Goal: Information Seeking & Learning: Learn about a topic

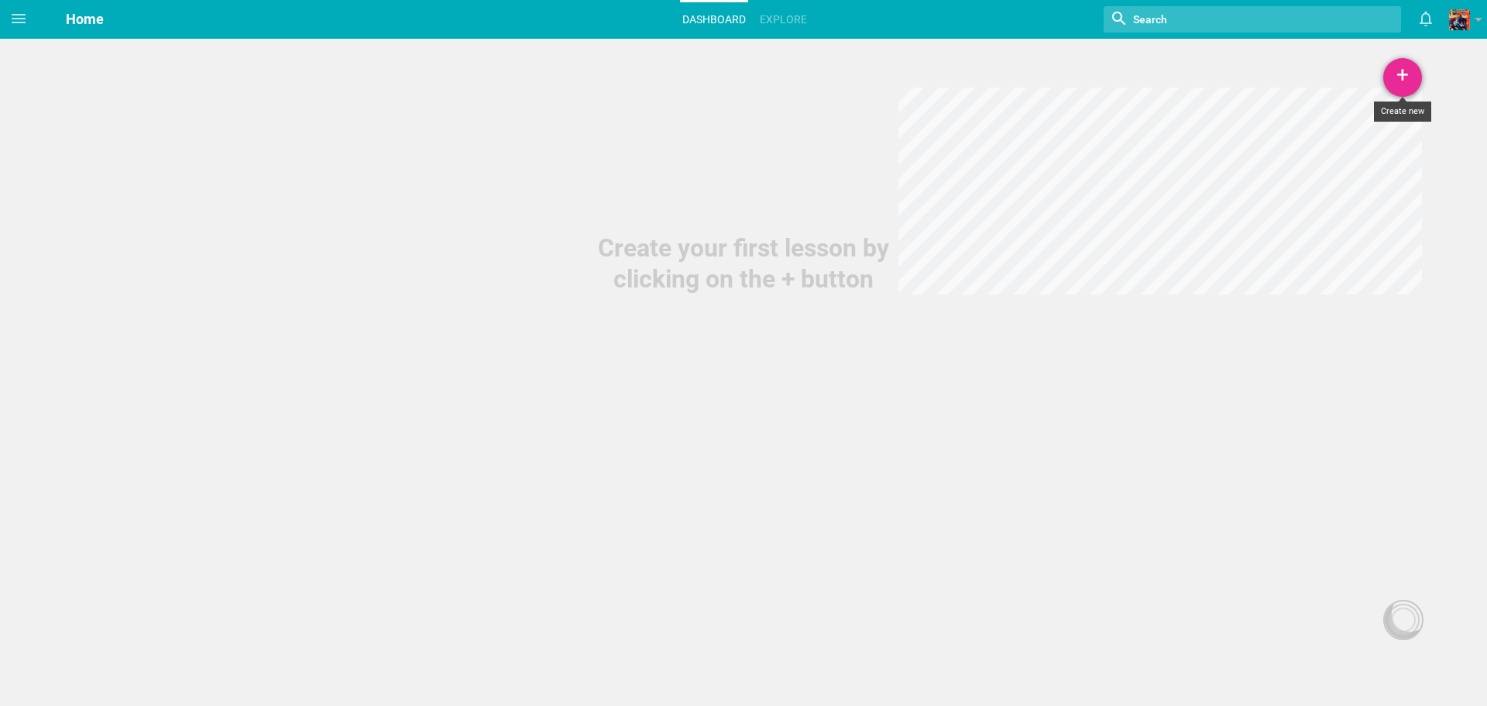
click at [1414, 88] on div "+" at bounding box center [1402, 77] width 39 height 39
click at [1368, 113] on link "Lesson" at bounding box center [1364, 120] width 116 height 34
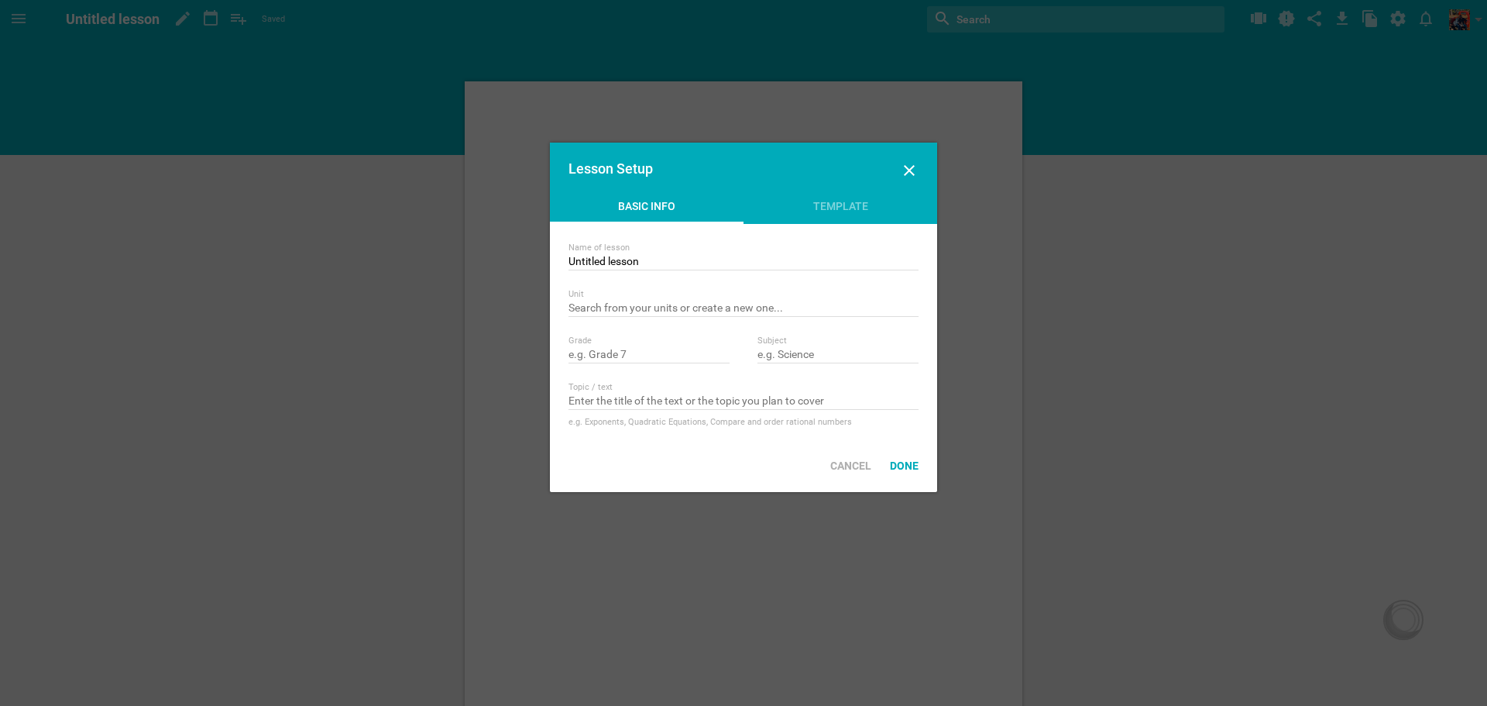
click at [926, 168] on div "Lesson Setup" at bounding box center [743, 171] width 387 height 56
click at [837, 199] on div "Template" at bounding box center [841, 209] width 194 height 23
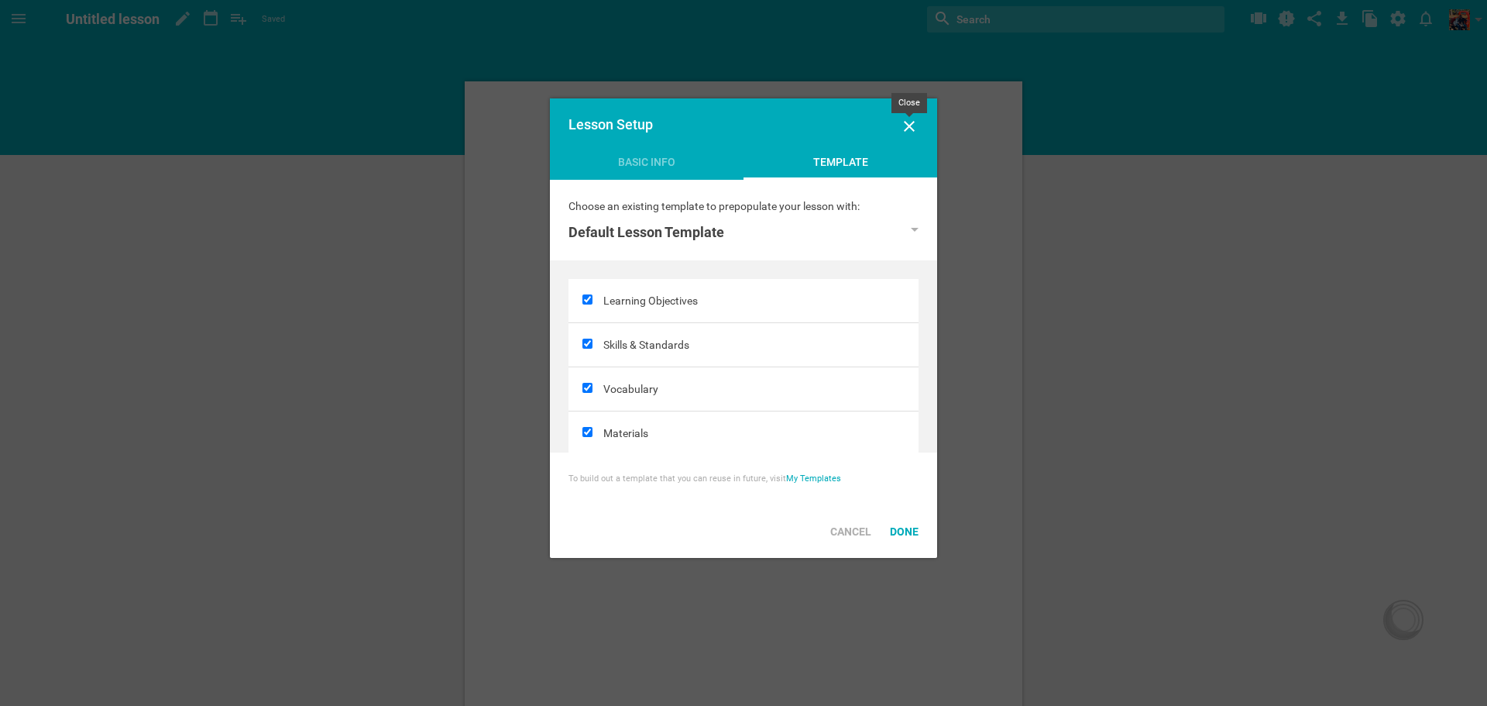
click at [902, 127] on icon at bounding box center [909, 126] width 19 height 19
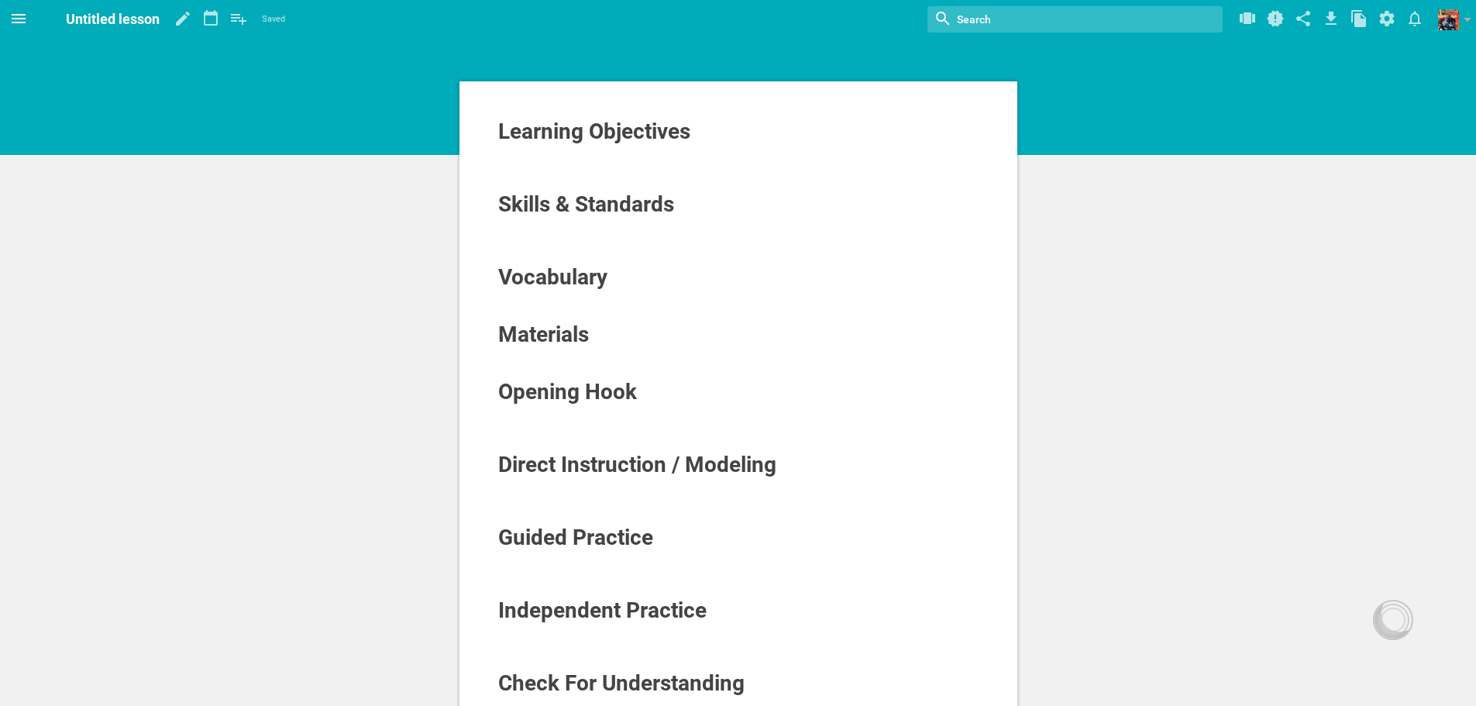
click at [26, 19] on icon at bounding box center [18, 18] width 19 height 19
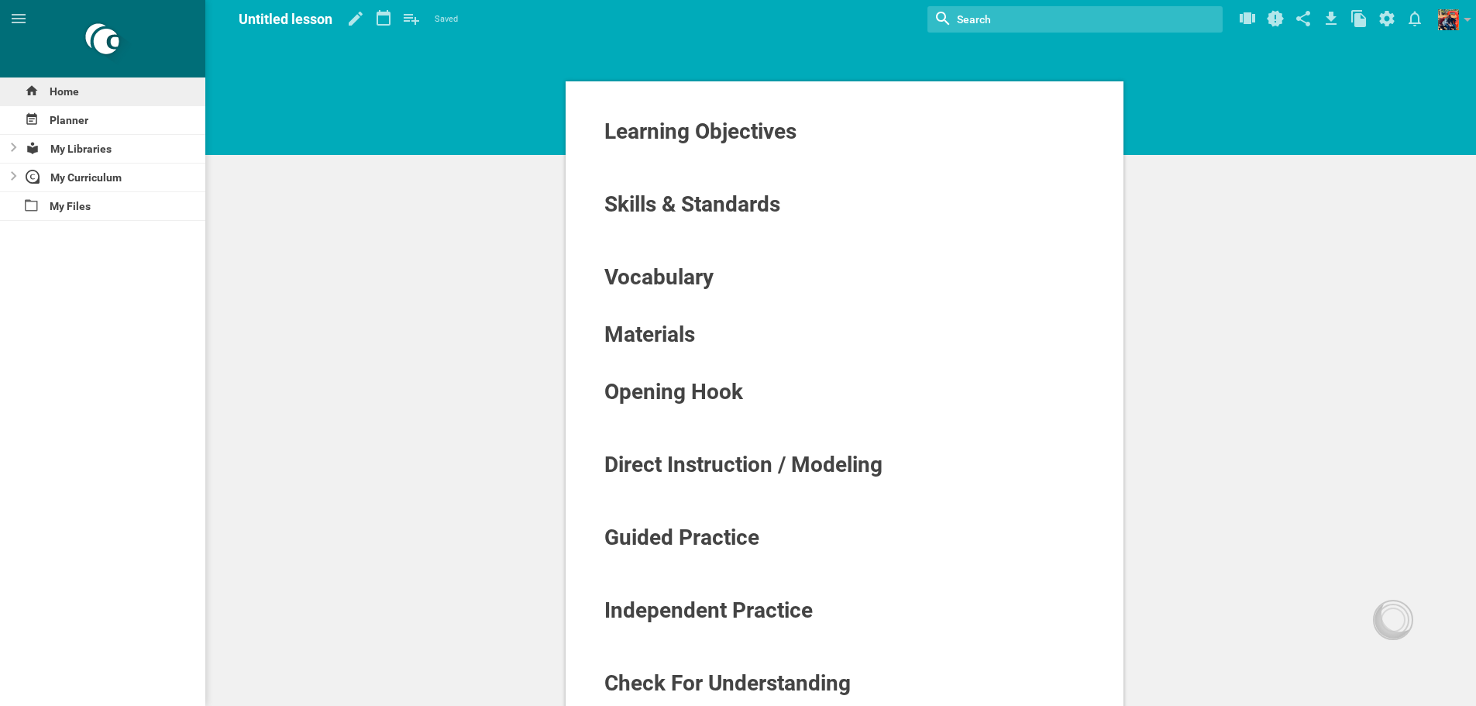
click at [29, 86] on icon at bounding box center [32, 91] width 14 height 14
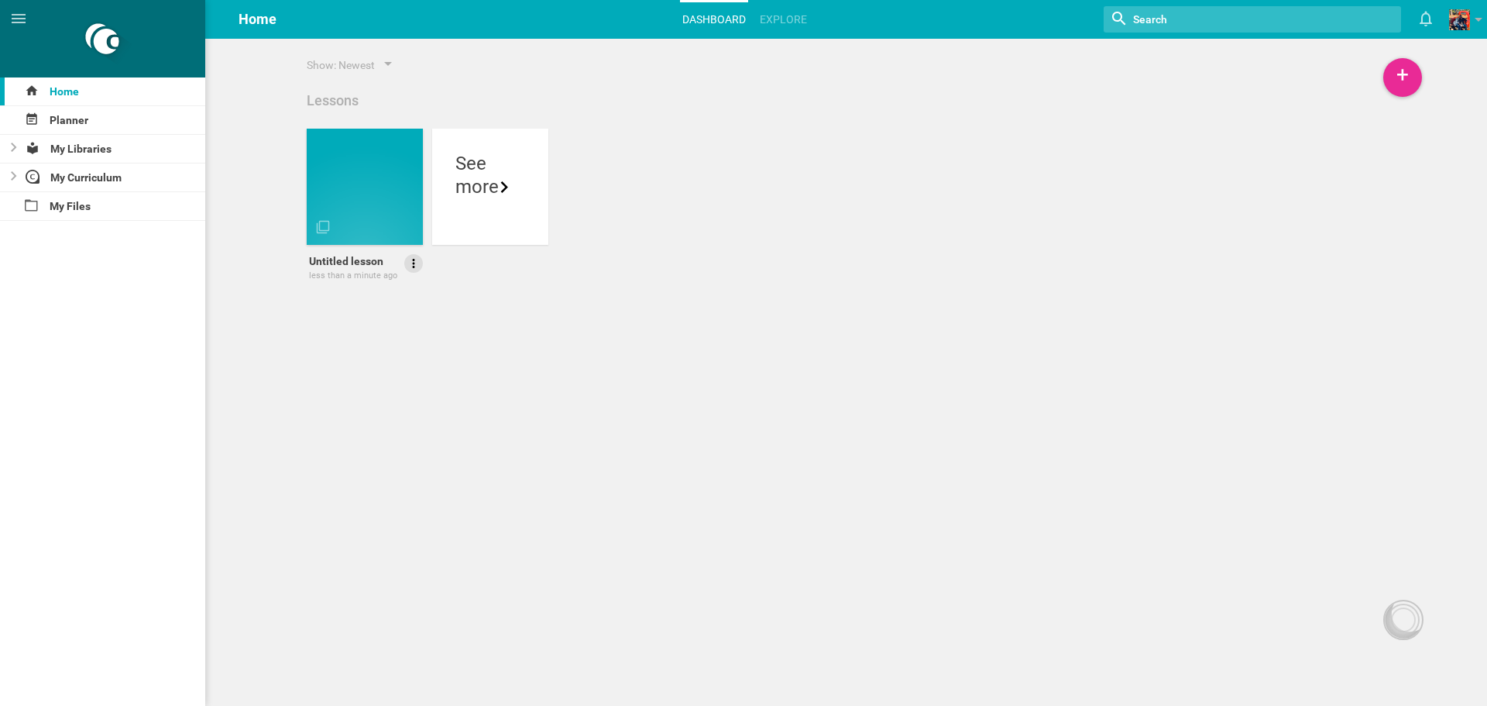
click at [418, 263] on icon at bounding box center [414, 263] width 14 height 14
click at [402, 349] on link "Delete" at bounding box center [369, 343] width 107 height 37
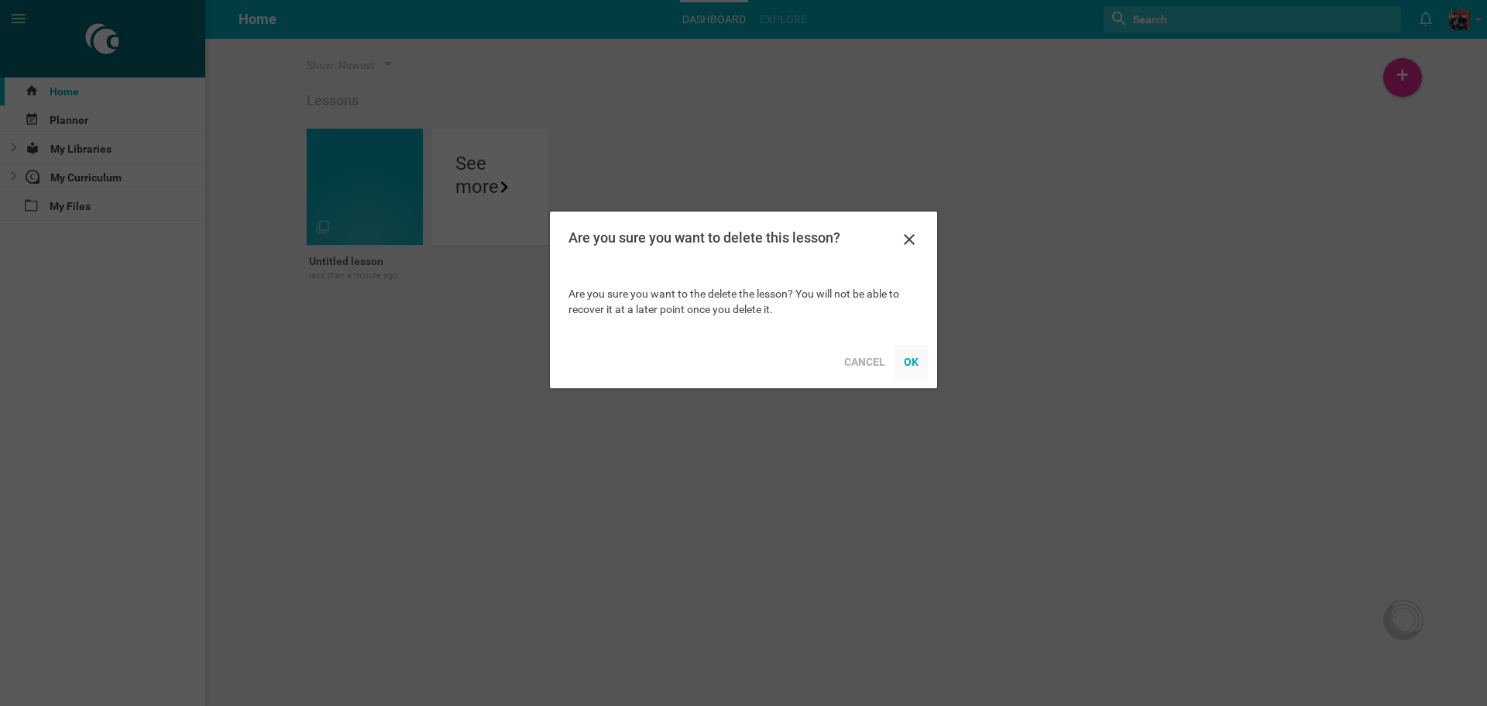
click at [907, 373] on div "OK" at bounding box center [911, 362] width 33 height 34
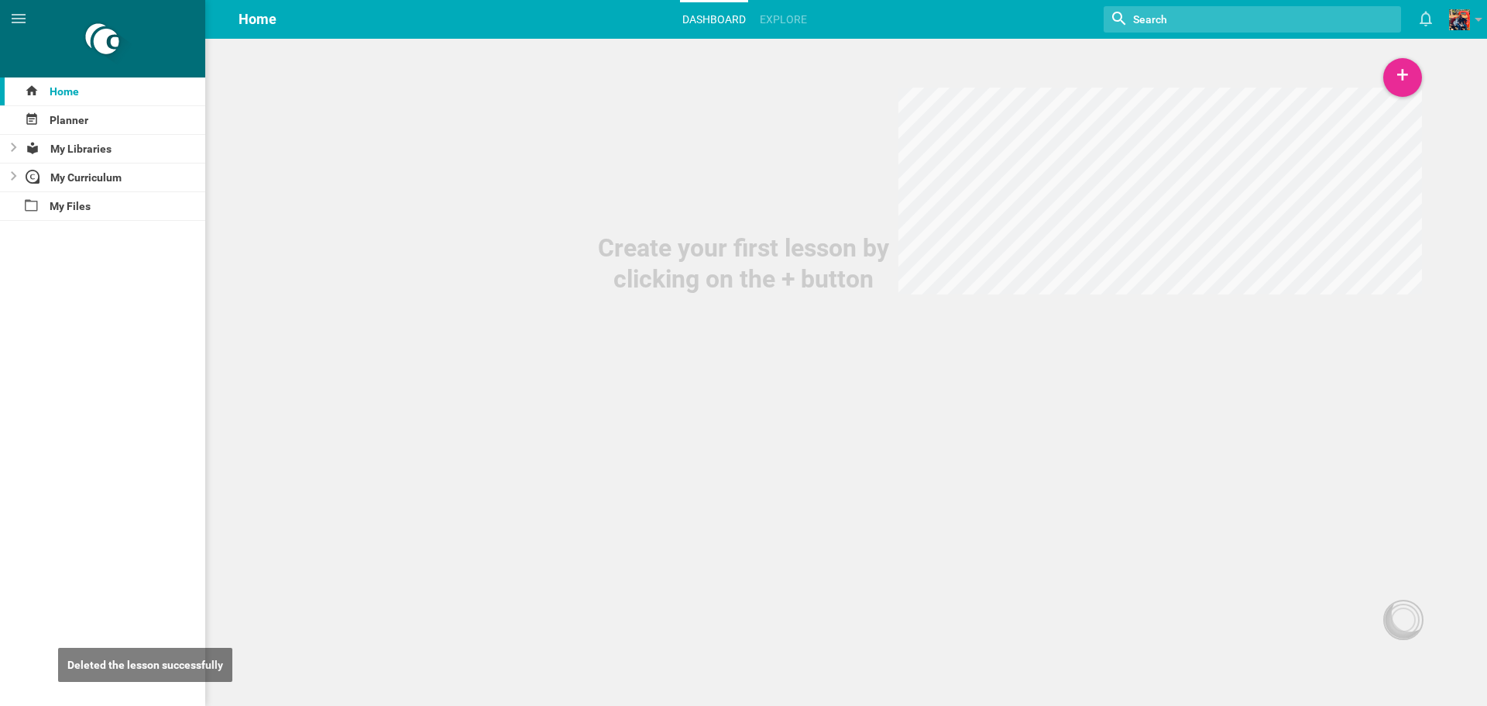
click at [1370, 83] on div "Create your first lesson by clicking on the + button" at bounding box center [743, 147] width 1487 height 294
click at [1390, 81] on div "+" at bounding box center [1402, 77] width 39 height 39
click at [1368, 140] on link "Unit" at bounding box center [1364, 154] width 116 height 34
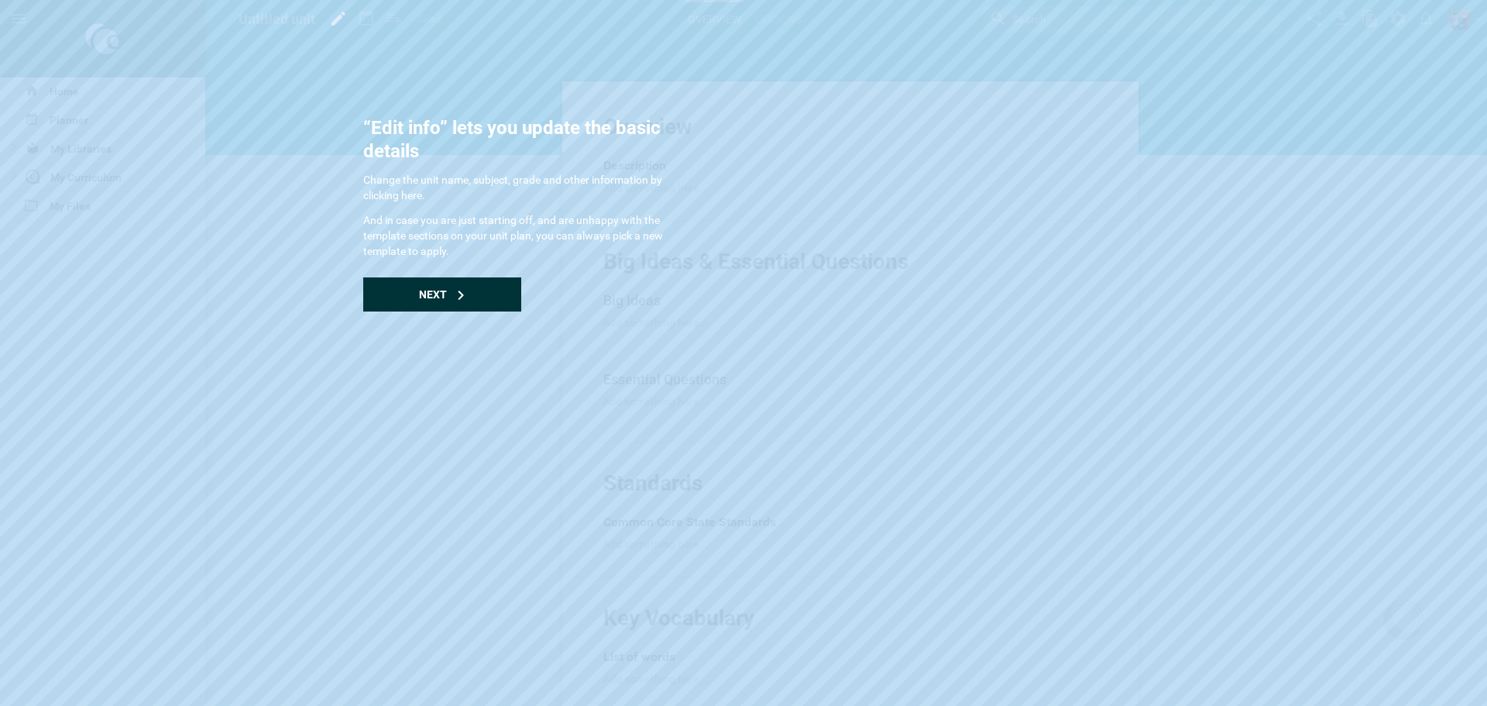
click at [475, 280] on div "Next" at bounding box center [442, 294] width 158 height 34
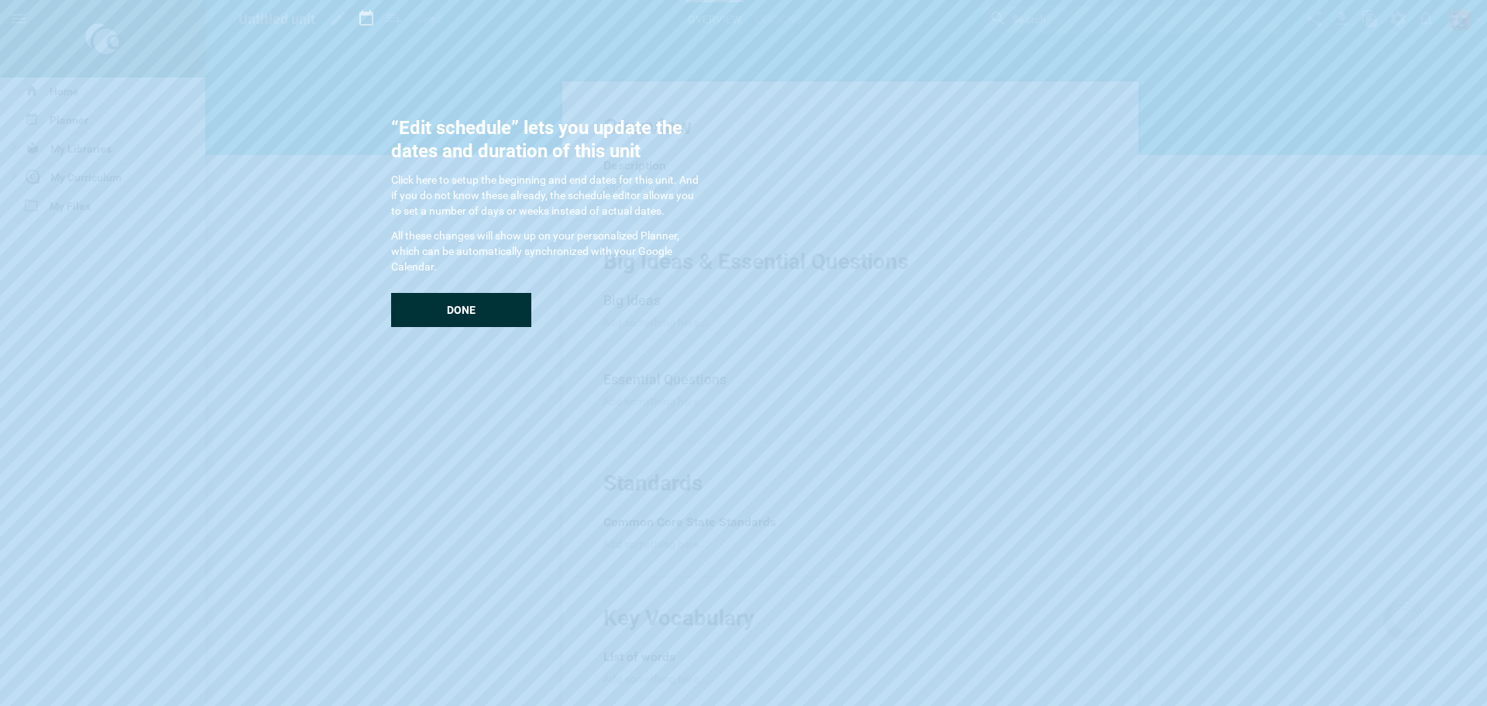
click at [489, 311] on div "Done" at bounding box center [461, 310] width 140 height 34
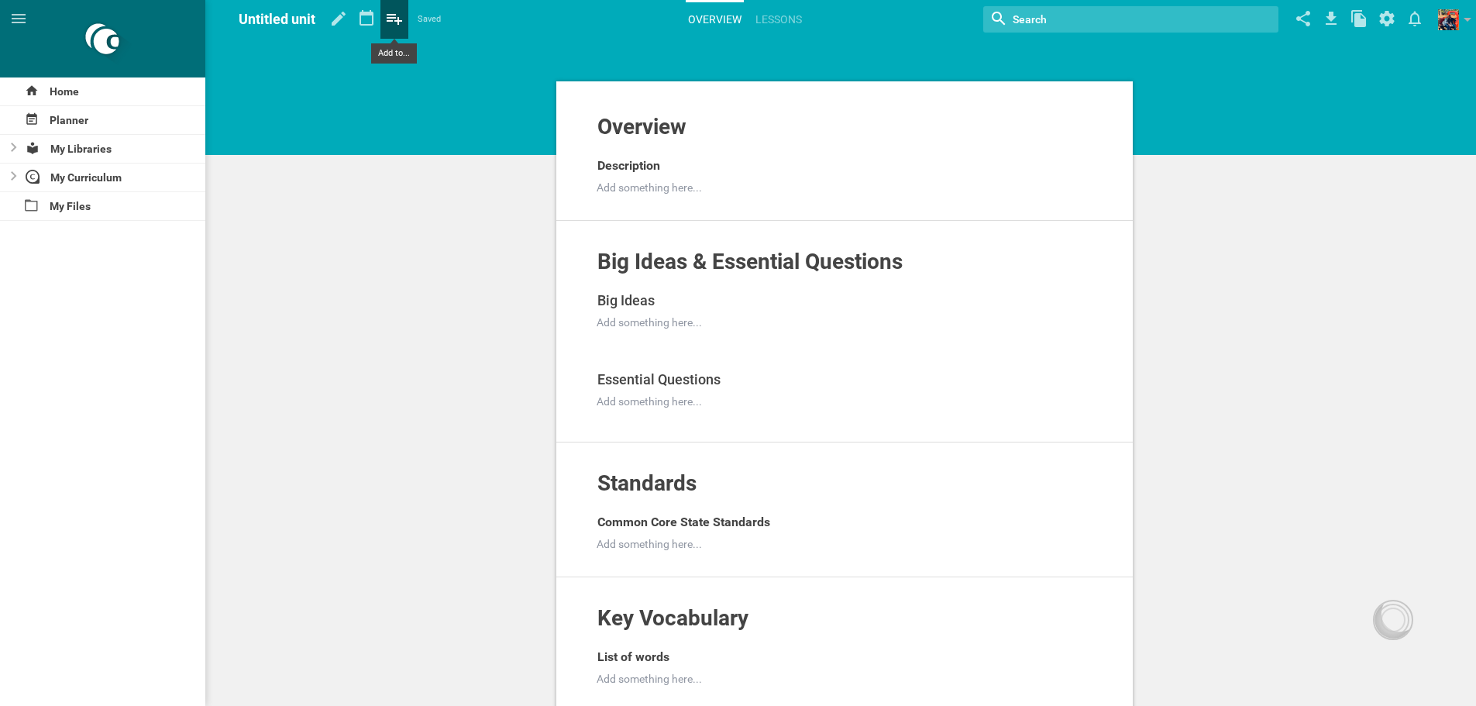
click at [387, 29] on icon at bounding box center [394, 18] width 28 height 37
click at [359, 15] on icon at bounding box center [366, 18] width 28 height 37
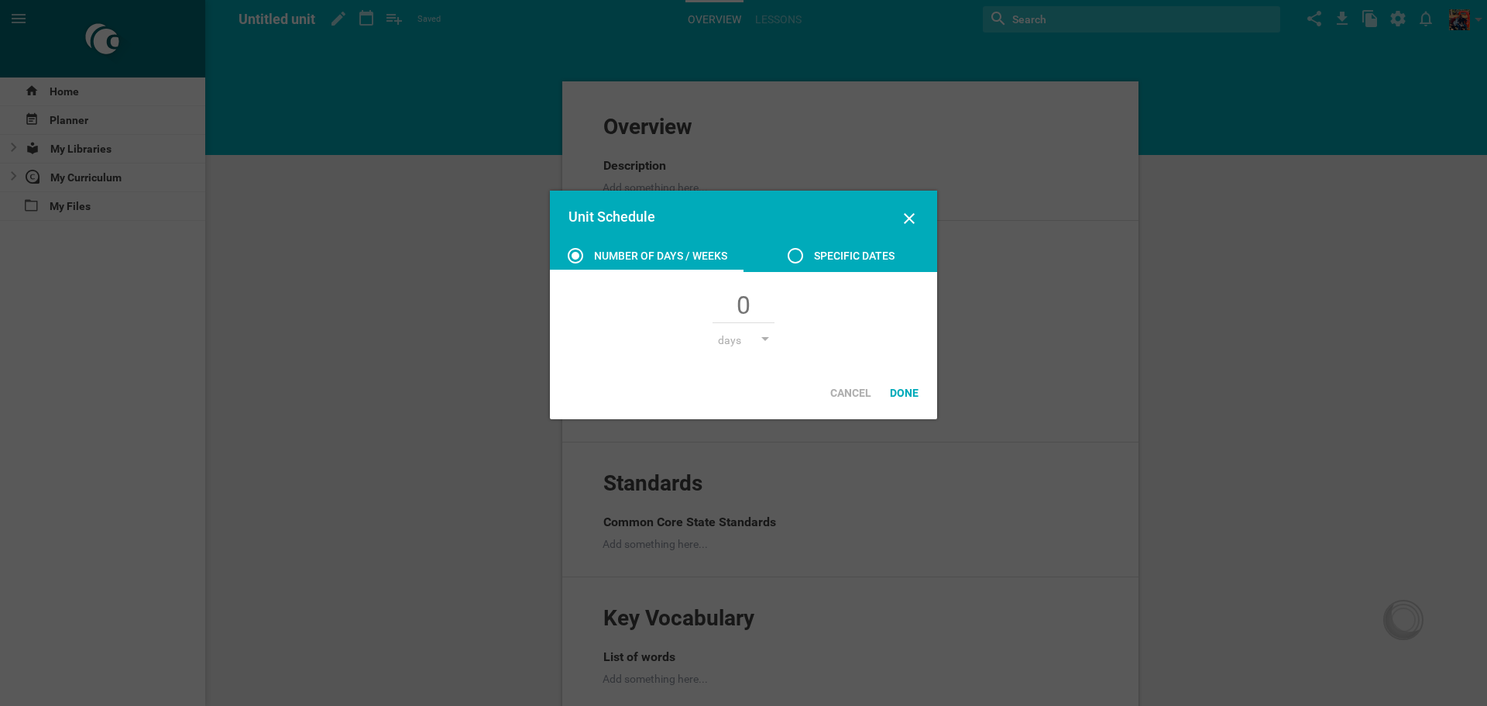
click at [802, 252] on icon at bounding box center [795, 255] width 19 height 19
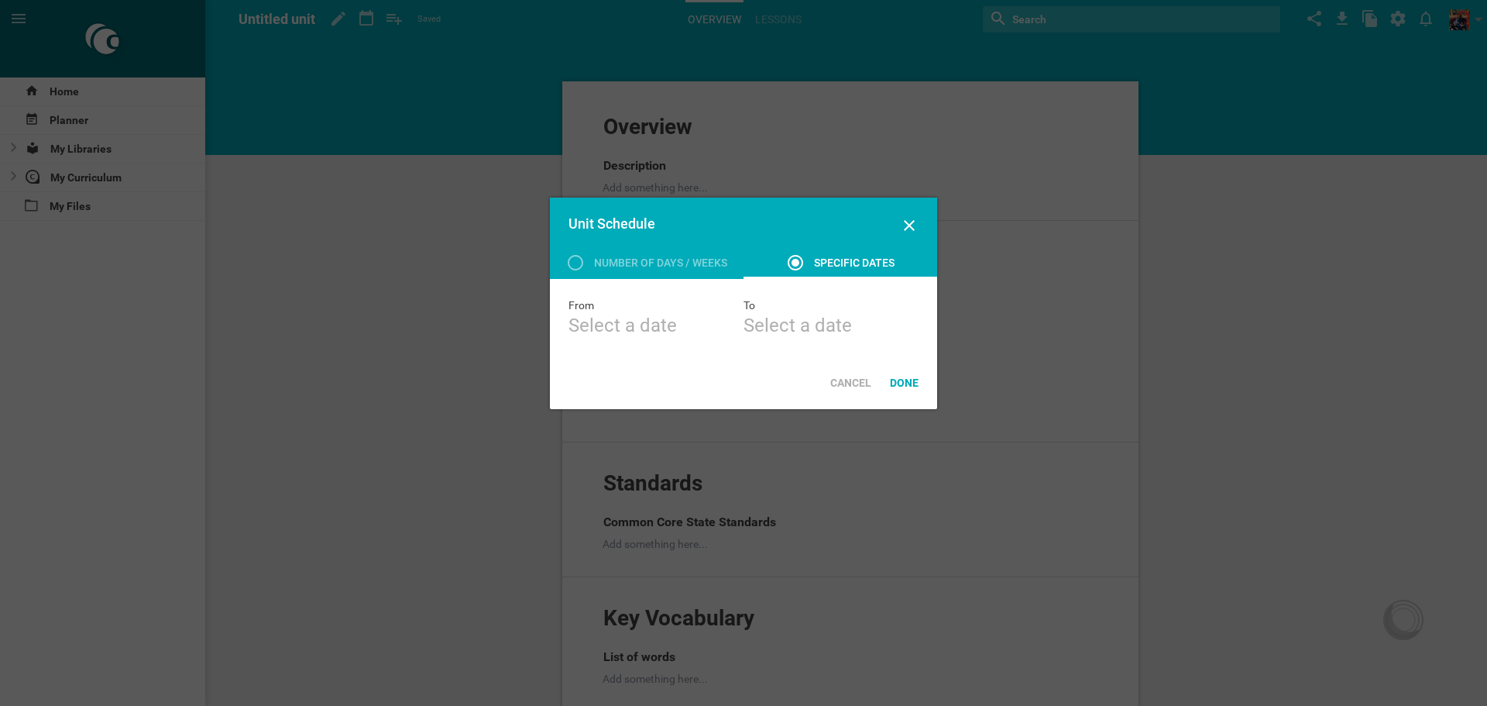
click at [648, 325] on div "Select a date" at bounding box center [656, 325] width 175 height 25
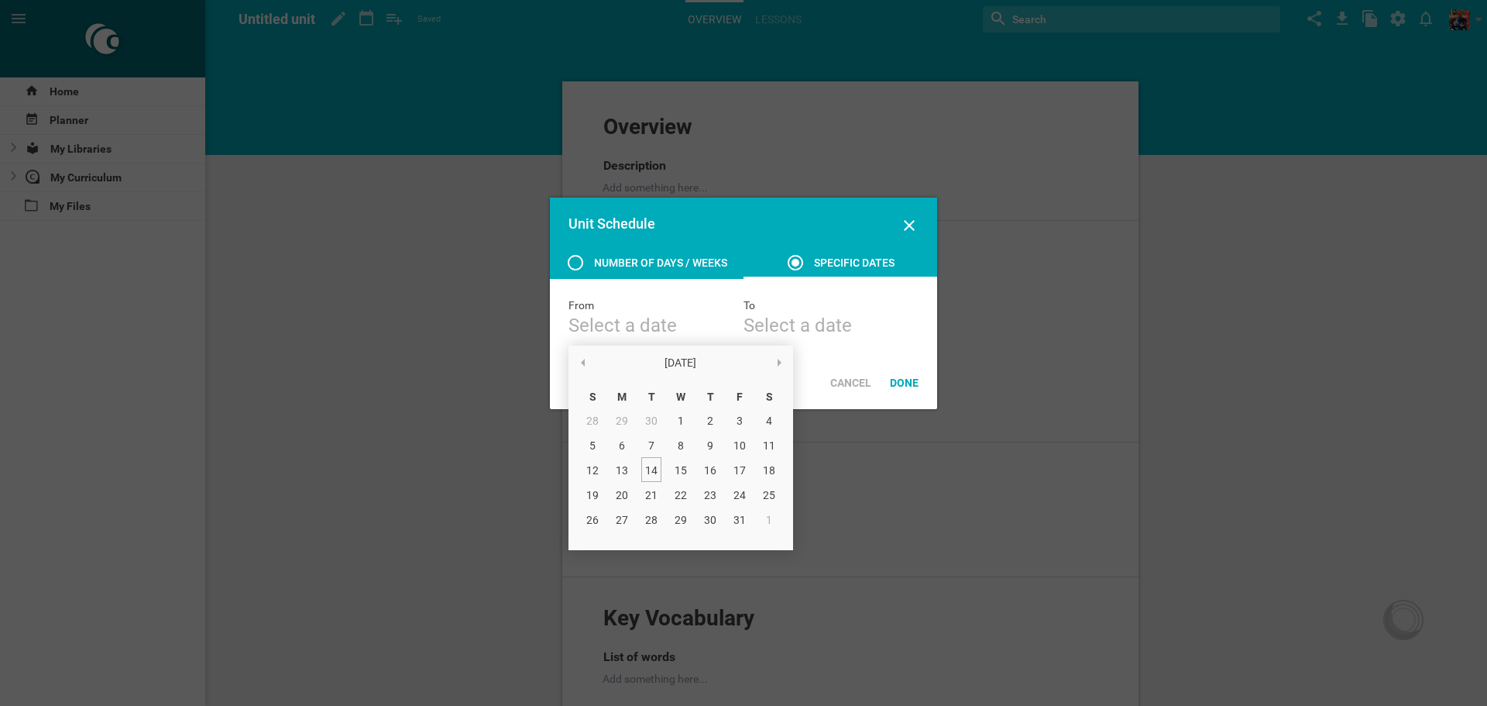
click at [629, 274] on div "Number of days / weeks" at bounding box center [647, 264] width 194 height 23
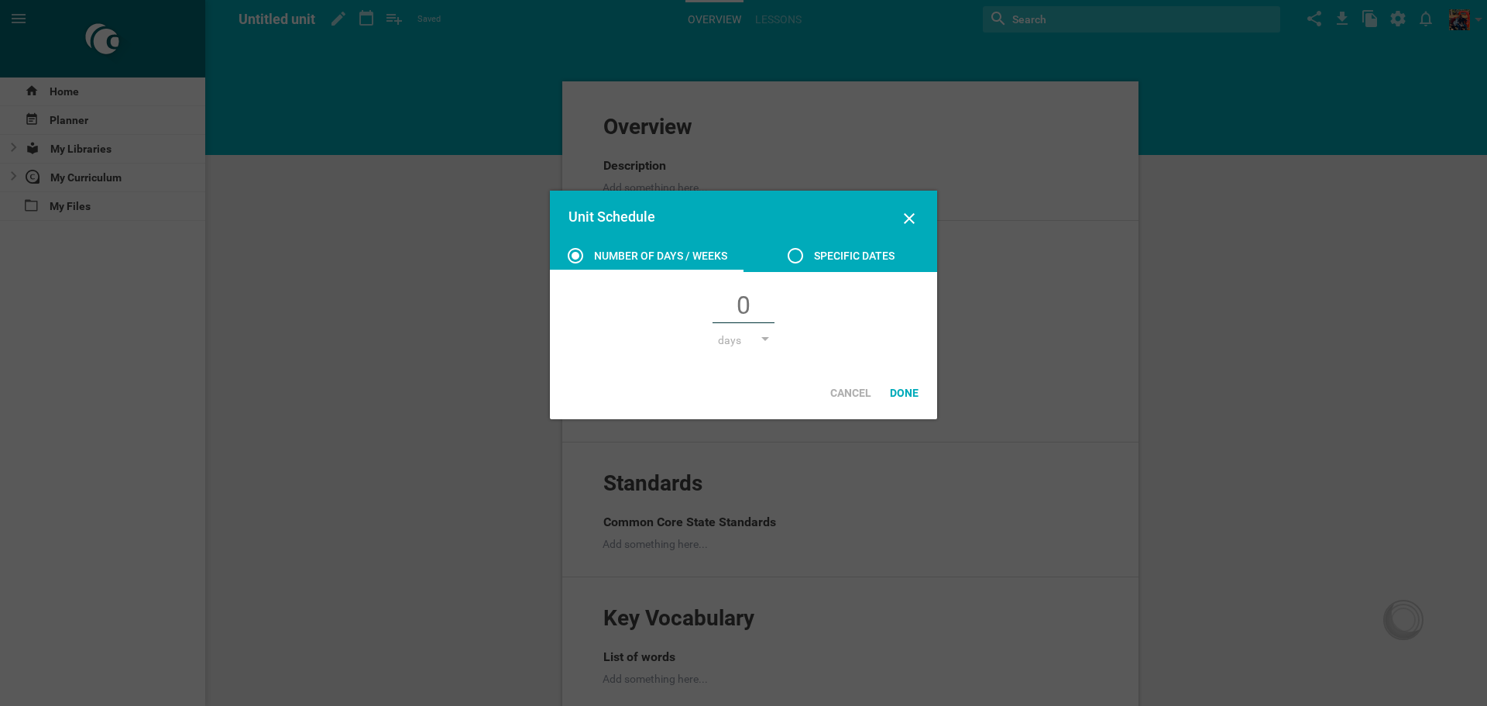
drag, startPoint x: 753, startPoint y: 306, endPoint x: 734, endPoint y: 306, distance: 19.4
click at [734, 306] on input "text" at bounding box center [744, 306] width 62 height 33
type input "4"
click at [822, 328] on div "4 days days weeks" at bounding box center [743, 319] width 387 height 95
click at [892, 389] on div "Done" at bounding box center [904, 393] width 47 height 34
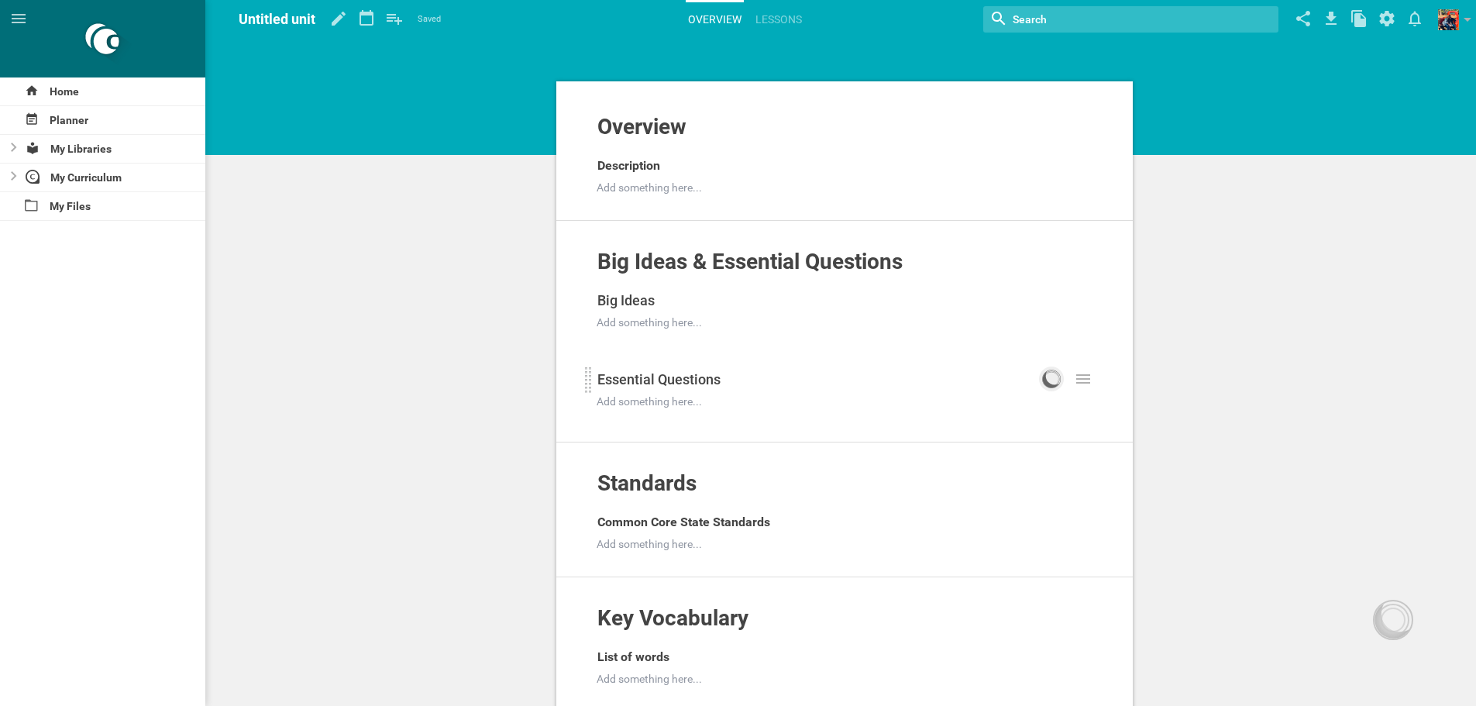
click at [1050, 386] on icon at bounding box center [1051, 379] width 15 height 15
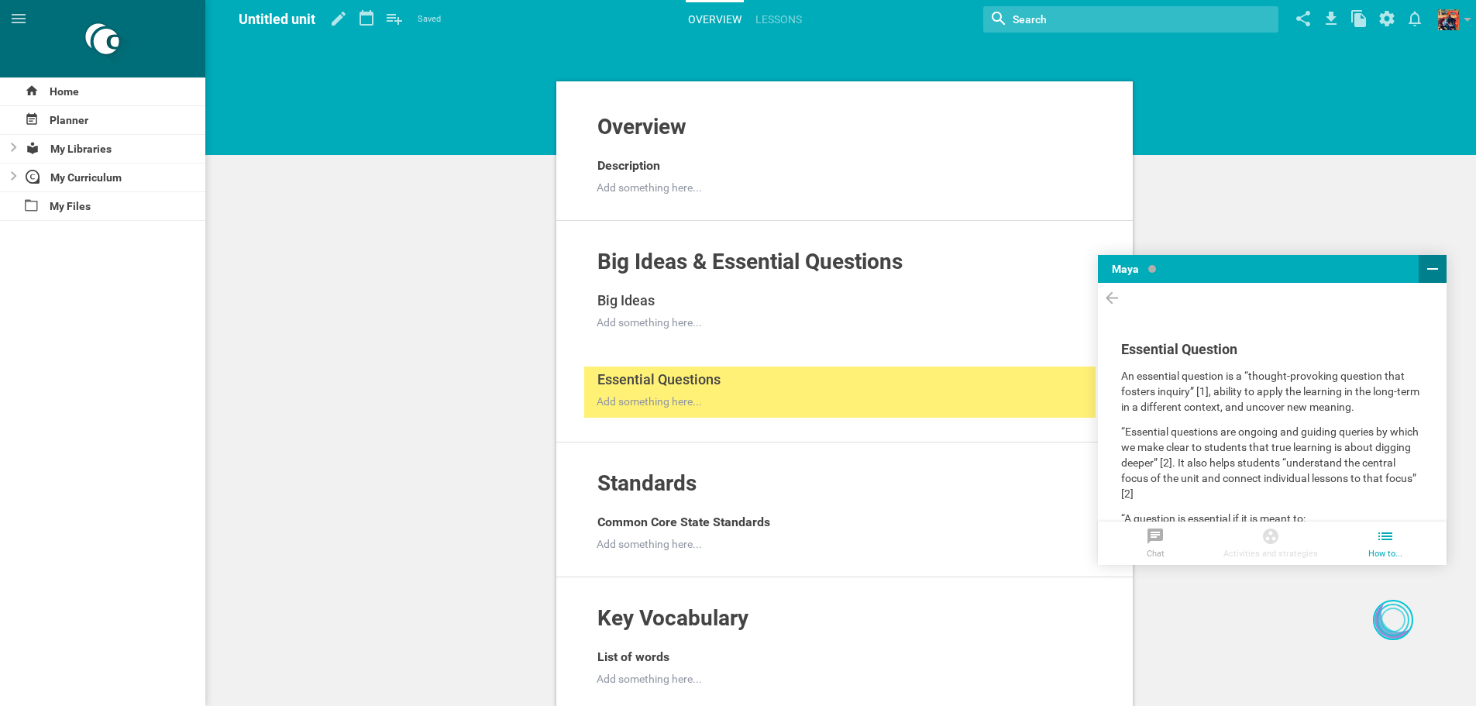
click at [1435, 271] on icon at bounding box center [1432, 268] width 19 height 19
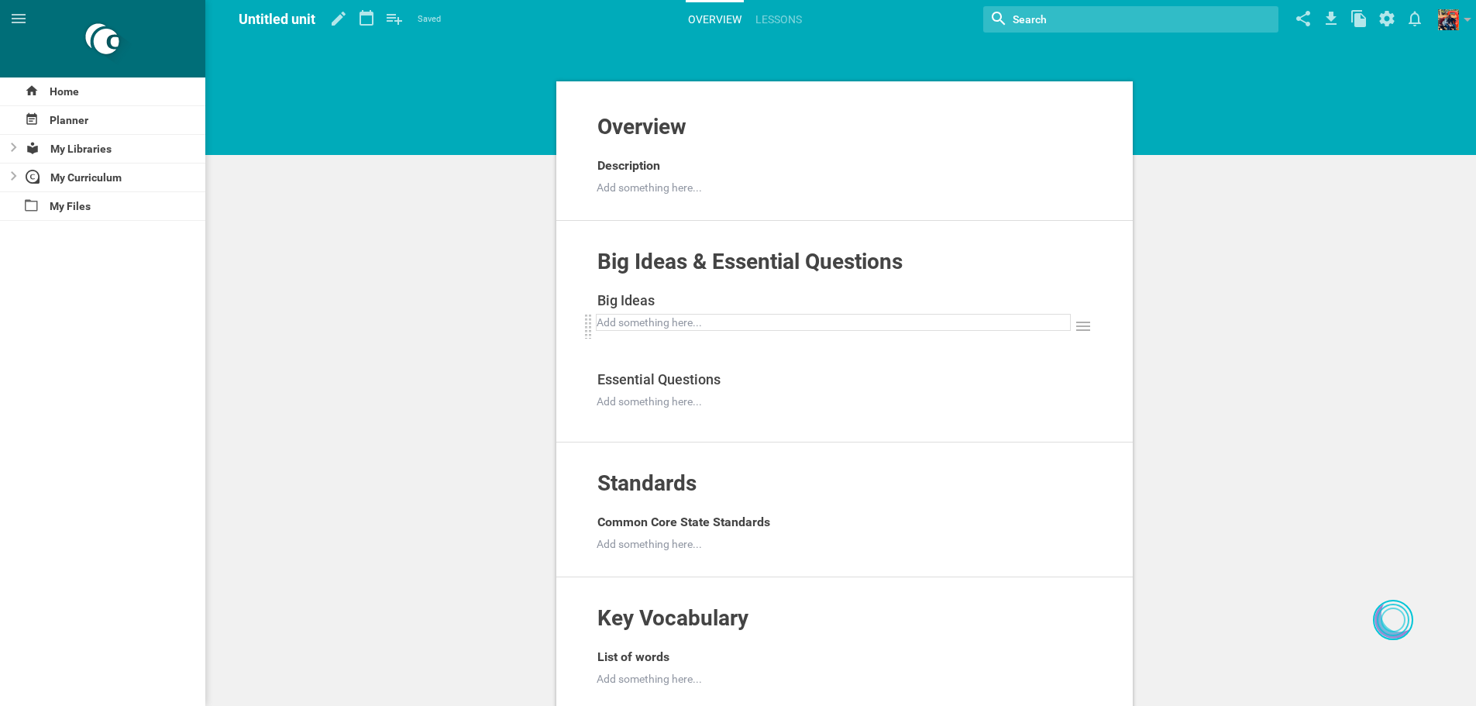
click at [630, 321] on div at bounding box center [833, 321] width 473 height 15
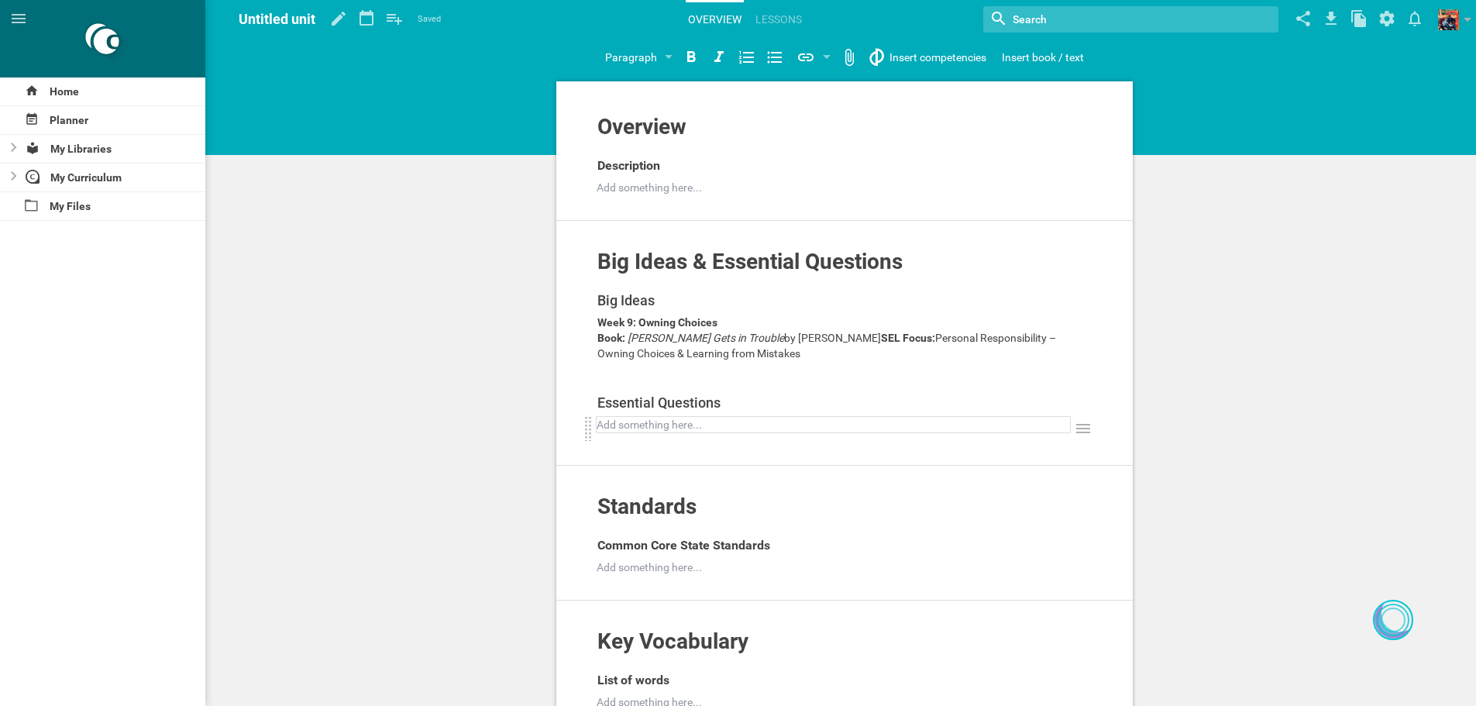
click at [627, 425] on div at bounding box center [833, 424] width 473 height 15
click at [1084, 321] on icon at bounding box center [1083, 326] width 19 height 19
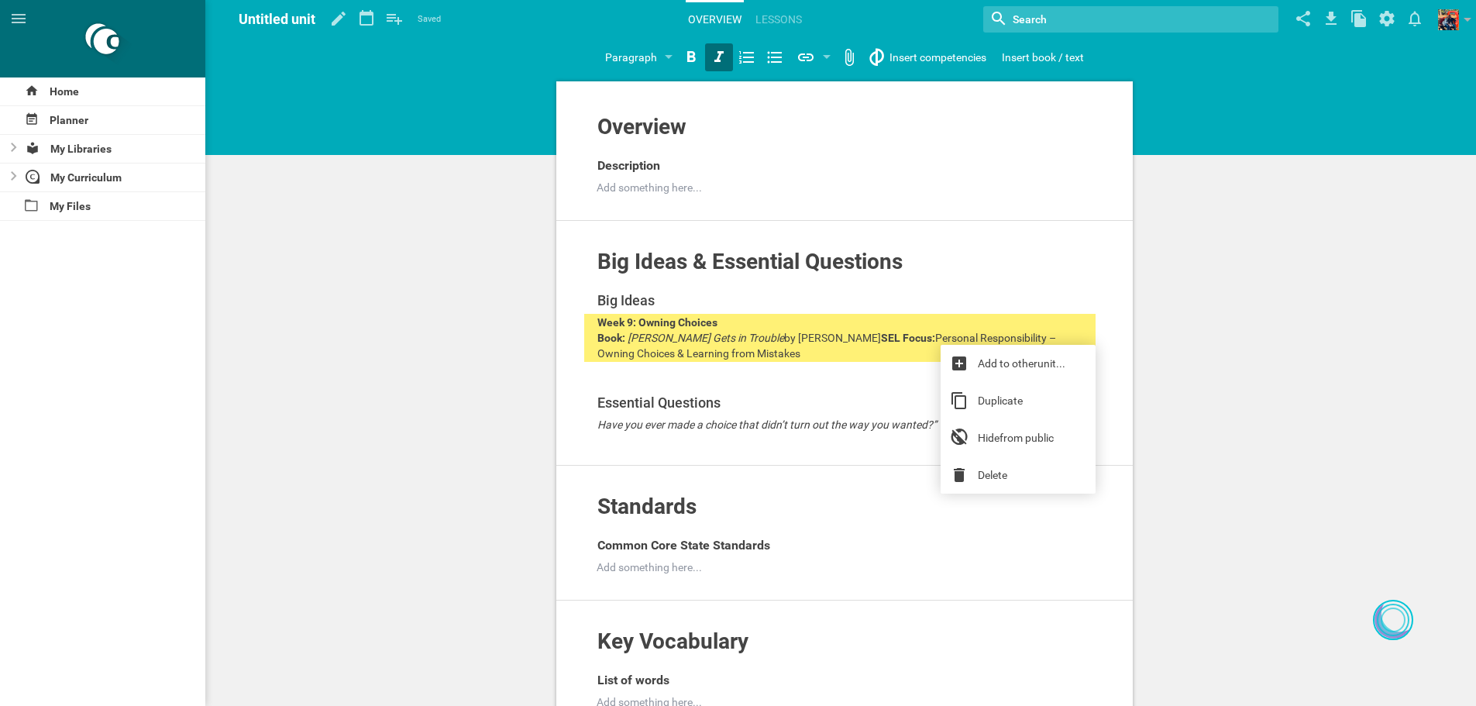
click at [1119, 299] on div "Big Ideas & Essential Questions Add to other unit ... Hide from public Big Idea…" at bounding box center [844, 343] width 576 height 245
click at [959, 340] on div at bounding box center [1017, 341] width 155 height 6
click at [859, 341] on div "Book: [PERSON_NAME] Gets in Trouble by [PERSON_NAME] SEL Focus: Personal Respon…" at bounding box center [833, 345] width 473 height 31
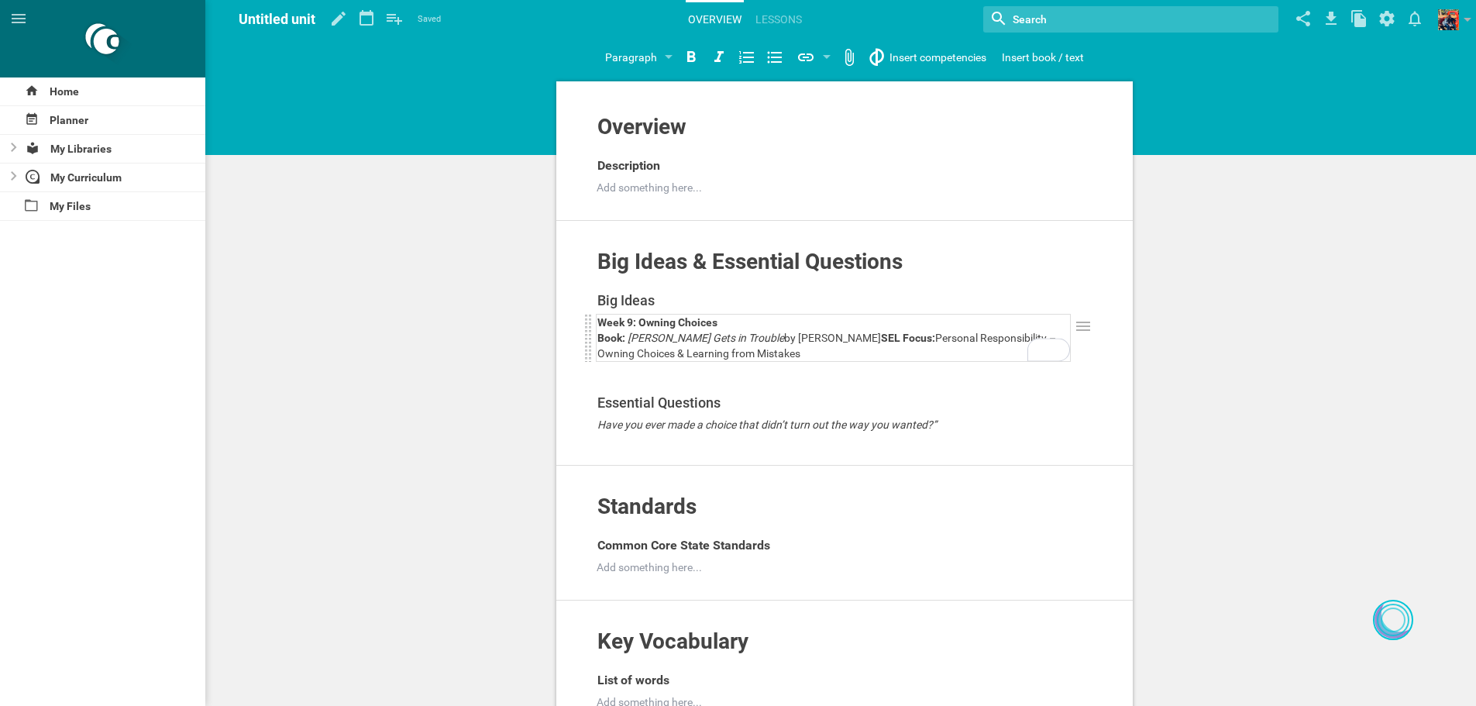
drag, startPoint x: 997, startPoint y: 355, endPoint x: 865, endPoint y: 345, distance: 132.1
click at [995, 355] on div "Book: [PERSON_NAME] Gets in Trouble by [PERSON_NAME] SEL Focus: Personal Respon…" at bounding box center [833, 345] width 473 height 31
click at [851, 239] on div "Big Ideas & Essential Questions Add to other unit ... Hide from public Big Idea…" at bounding box center [844, 343] width 576 height 245
click at [1395, 627] on div at bounding box center [1392, 619] width 25 height 25
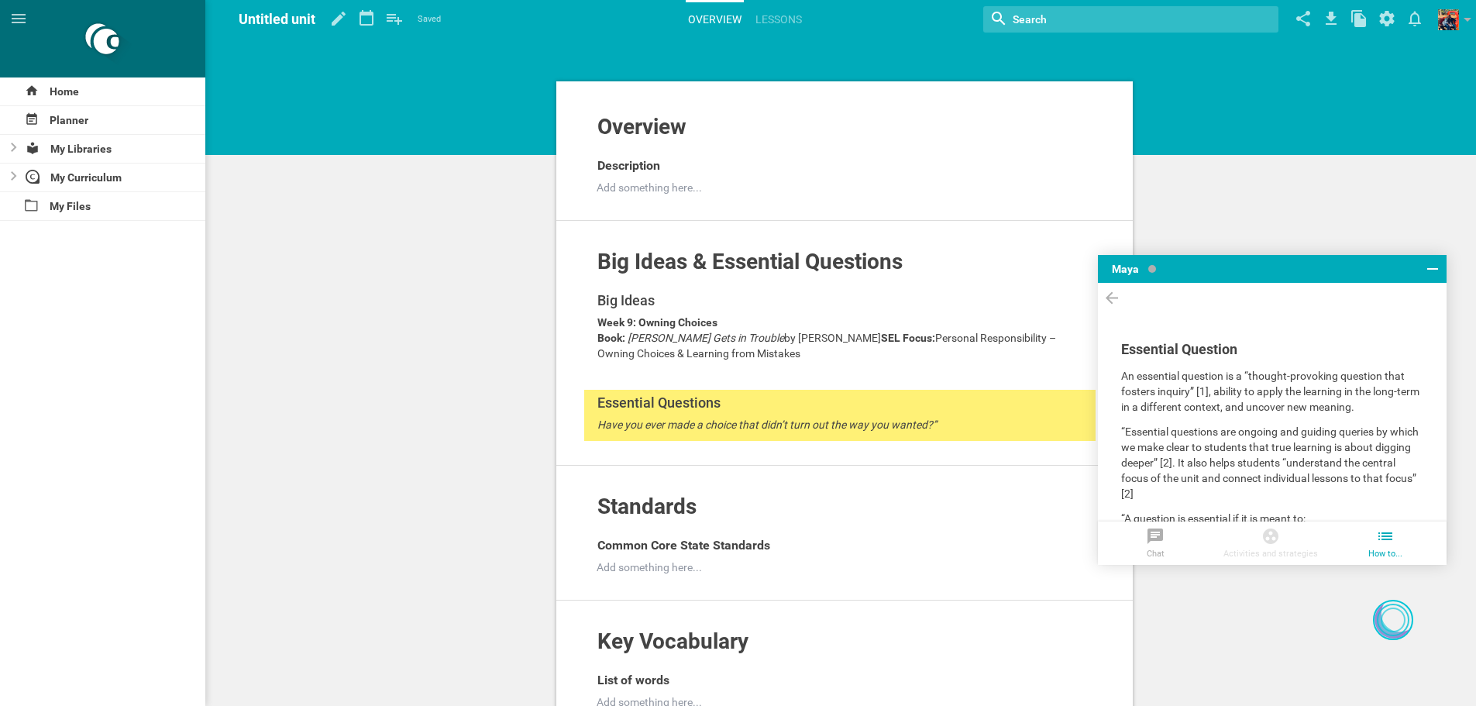
click at [1277, 540] on icon at bounding box center [1270, 536] width 19 height 19
click at [1139, 557] on li "Chat" at bounding box center [1155, 542] width 115 height 43
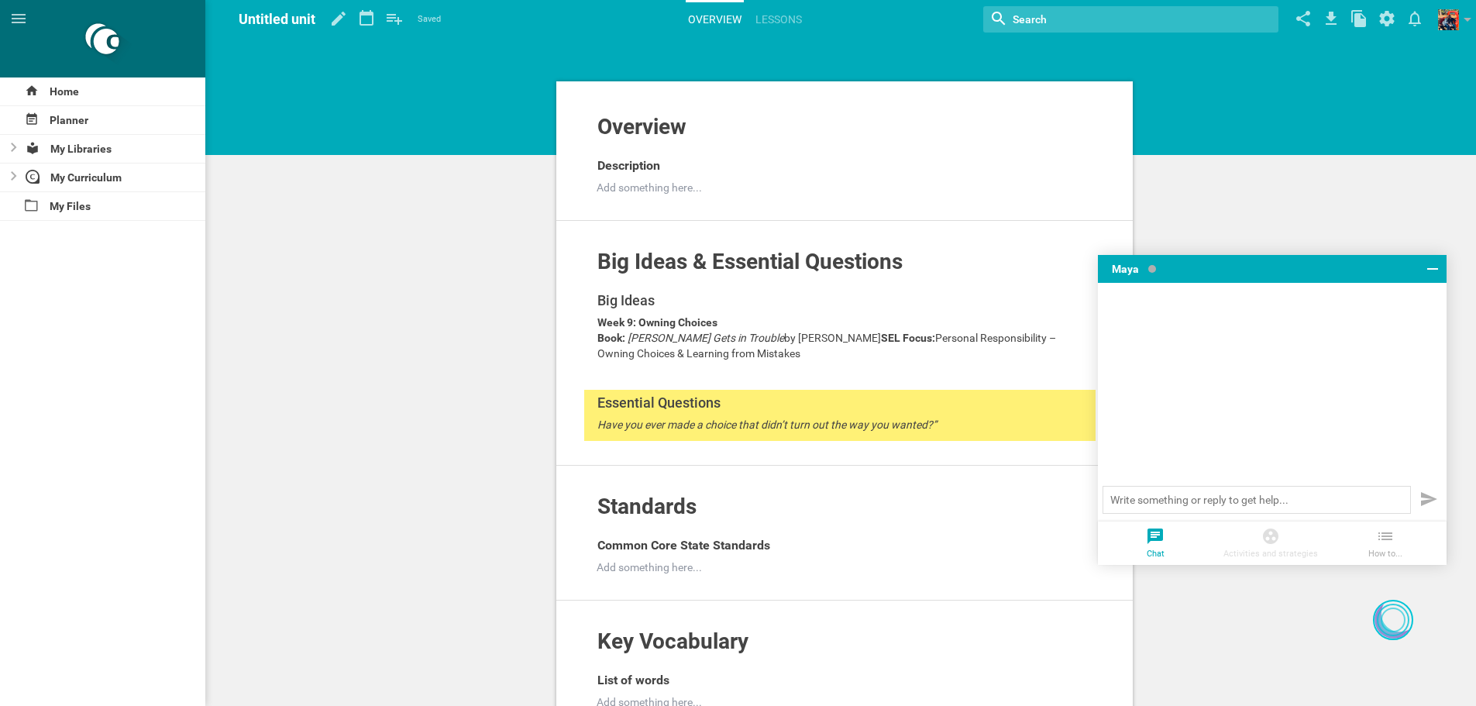
click at [1250, 538] on div at bounding box center [1269, 538] width 115 height 22
click at [1435, 277] on icon at bounding box center [1432, 268] width 19 height 19
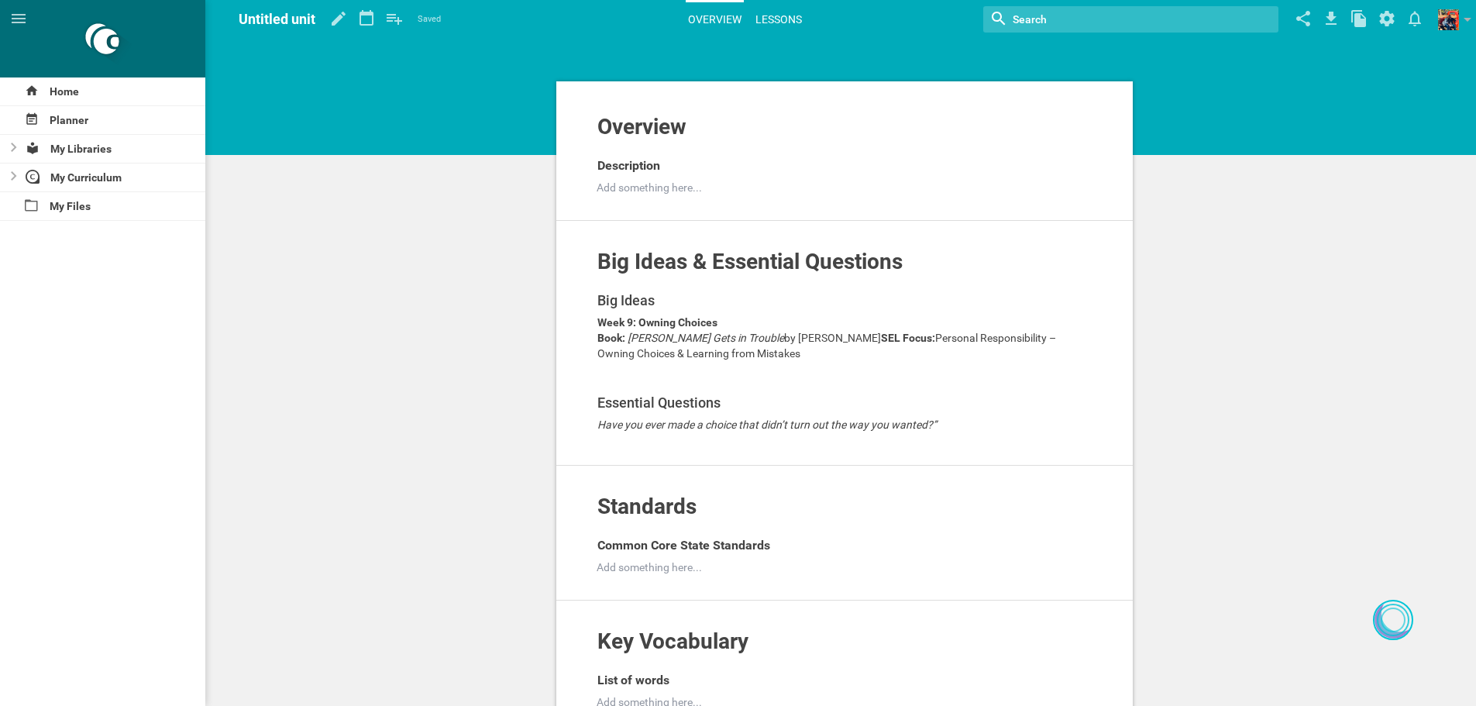
click at [782, 8] on link "Lessons" at bounding box center [778, 19] width 51 height 34
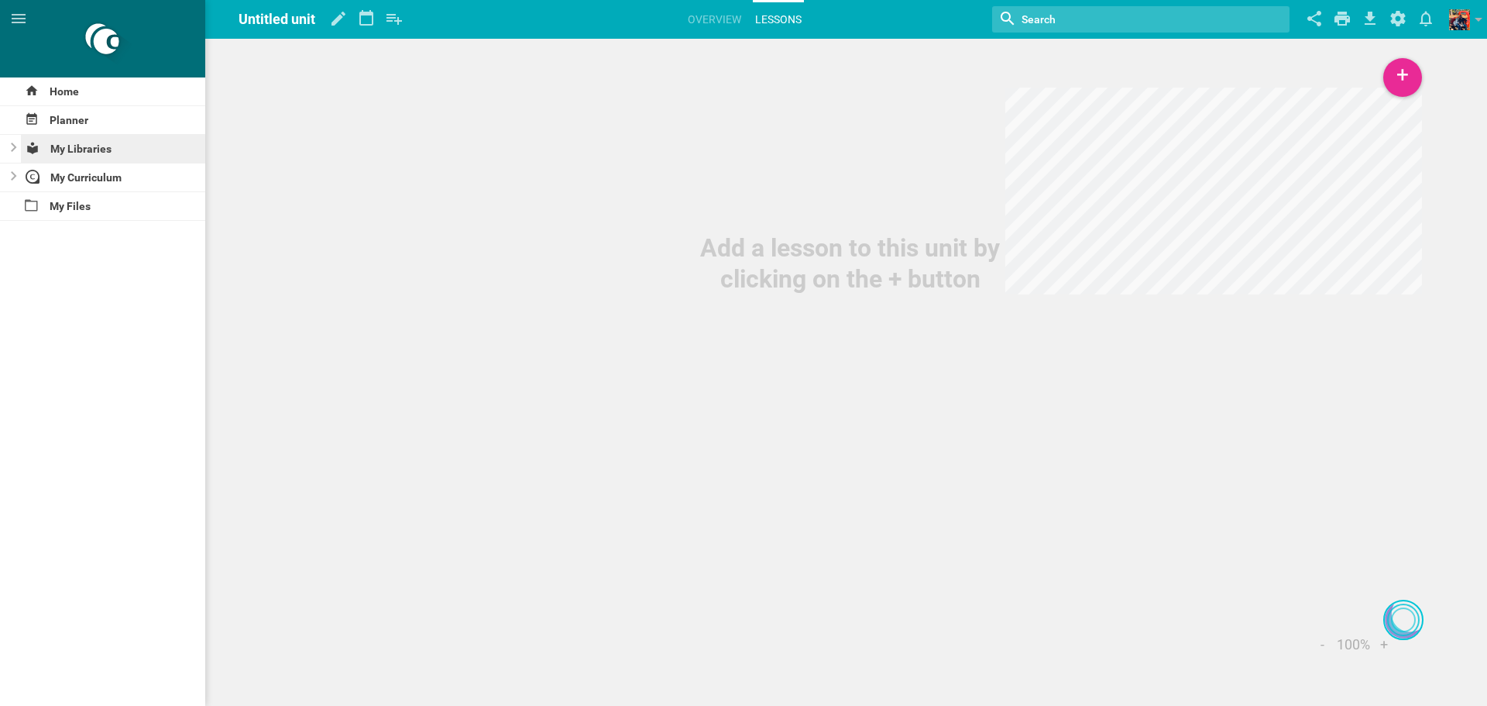
click at [60, 149] on div "My Libraries" at bounding box center [113, 149] width 185 height 28
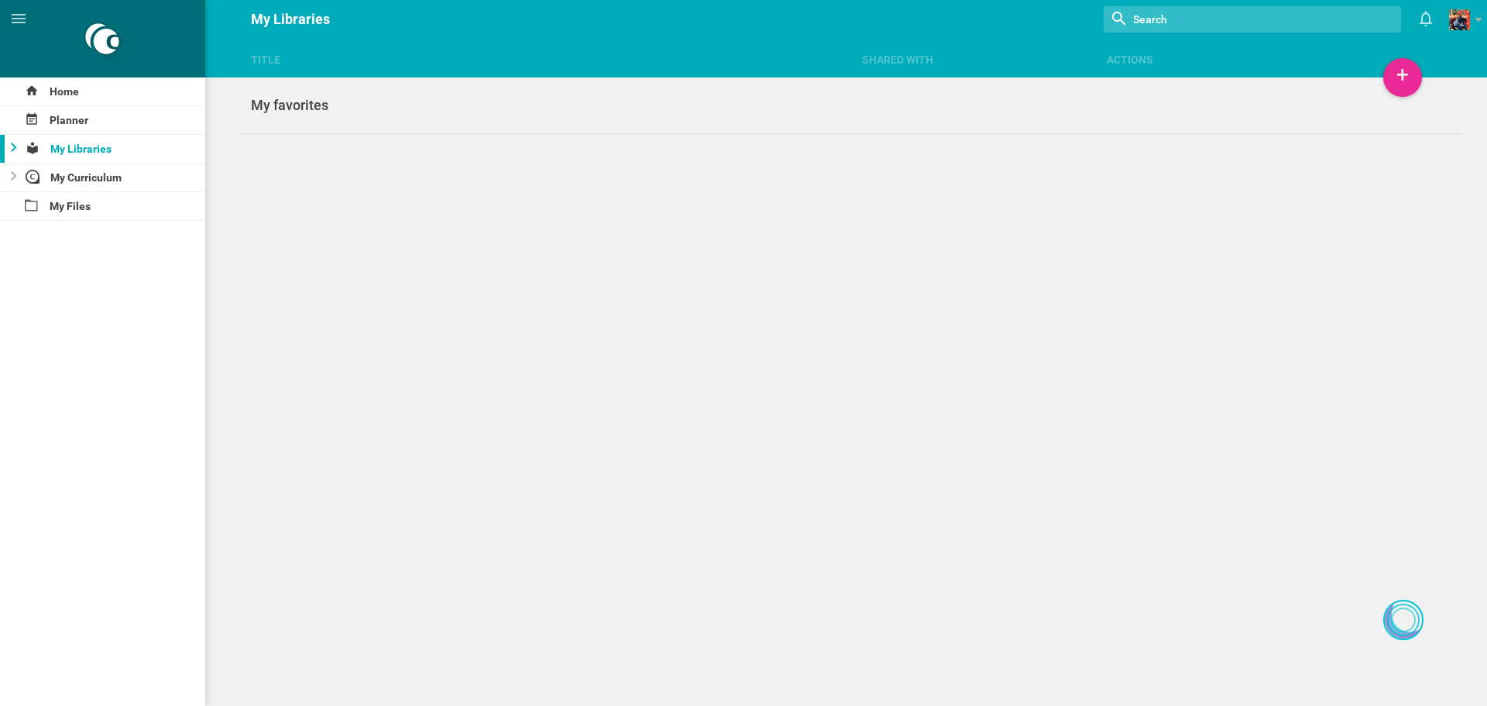
click at [12, 147] on icon at bounding box center [14, 147] width 6 height 9
click at [27, 196] on div "My Curriculum" at bounding box center [113, 205] width 185 height 28
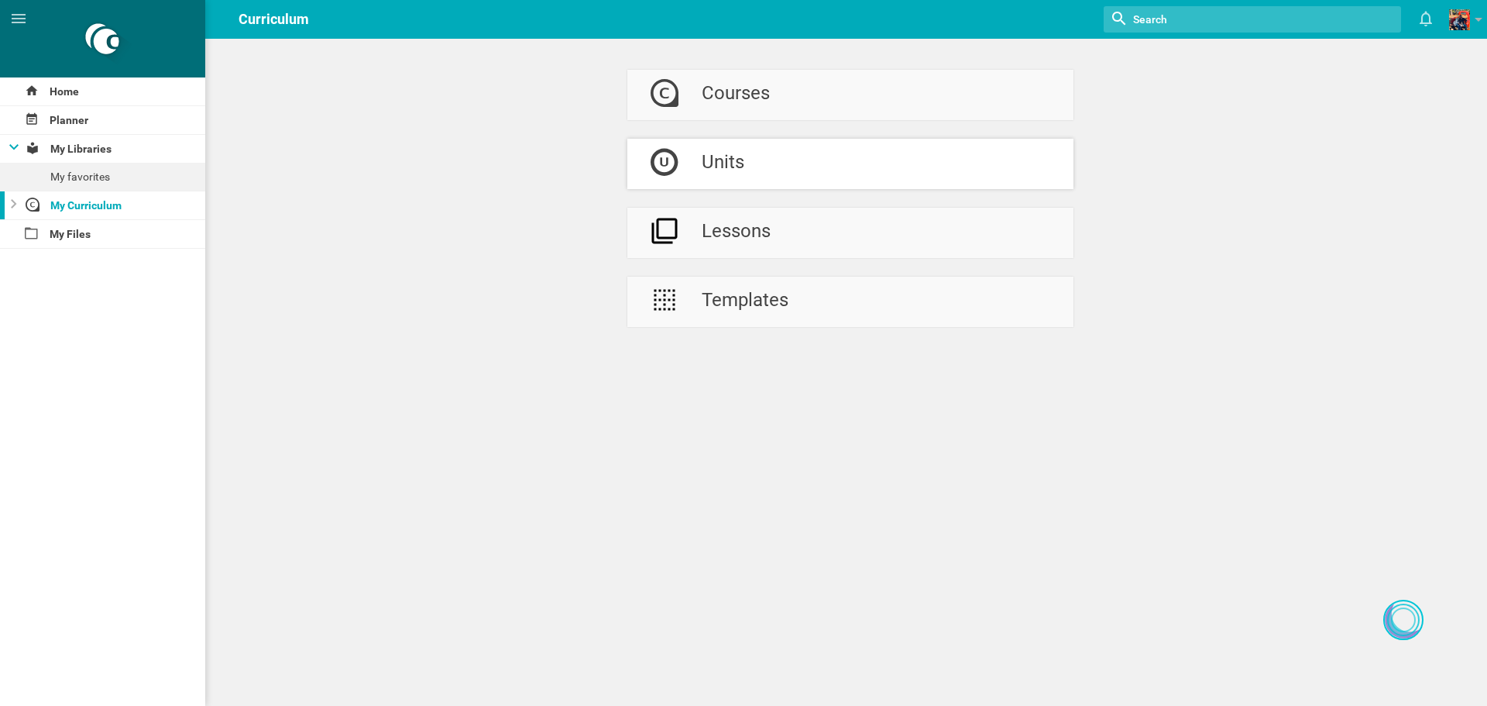
click at [708, 170] on div "Units" at bounding box center [723, 164] width 43 height 50
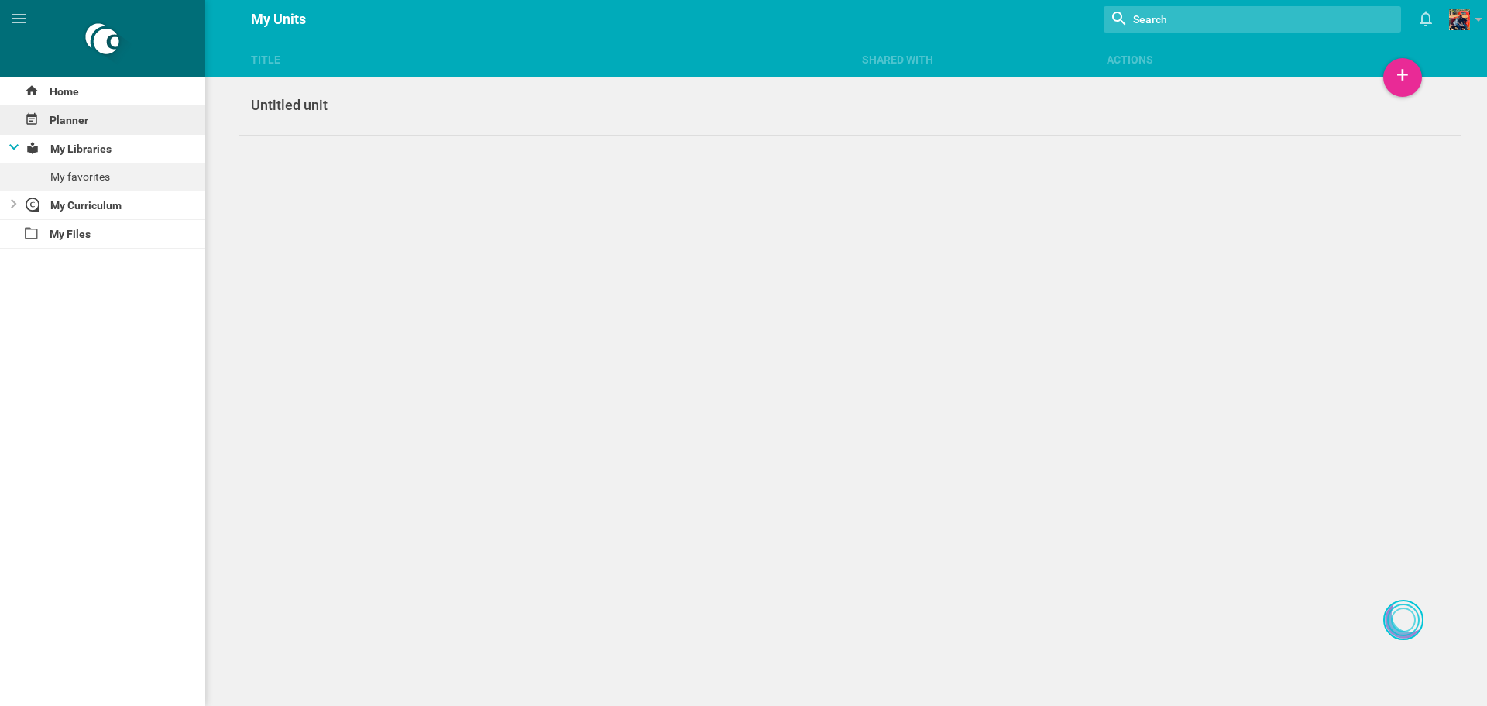
click at [112, 117] on div "Planner" at bounding box center [102, 120] width 205 height 28
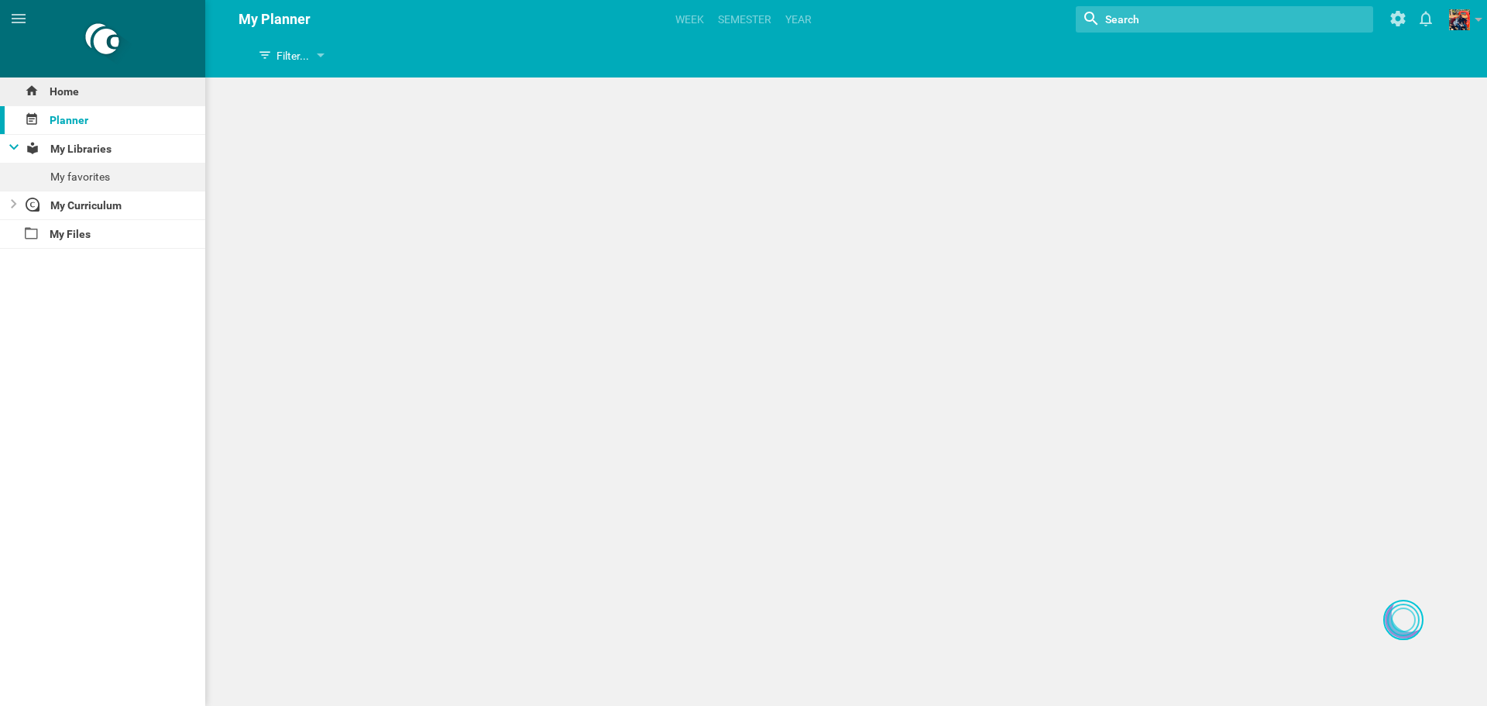
click at [127, 83] on div "Home" at bounding box center [102, 91] width 205 height 28
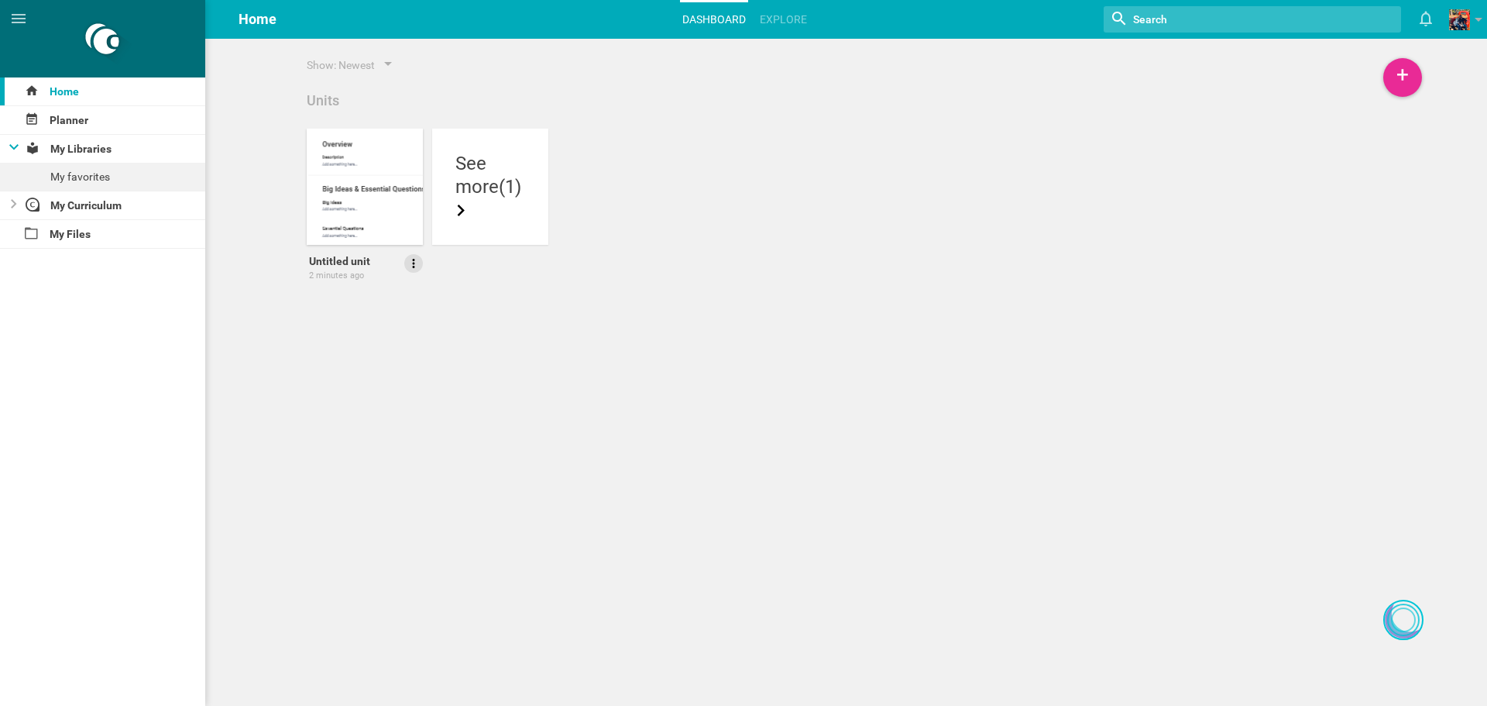
click at [414, 260] on icon at bounding box center [413, 263] width 2 height 9
click at [370, 322] on link "Make a copy" at bounding box center [369, 306] width 107 height 37
click at [429, 263] on div "Untitled unit 2 minutes ago Make a copy Delete See more (1)" at bounding box center [832, 226] width 1060 height 195
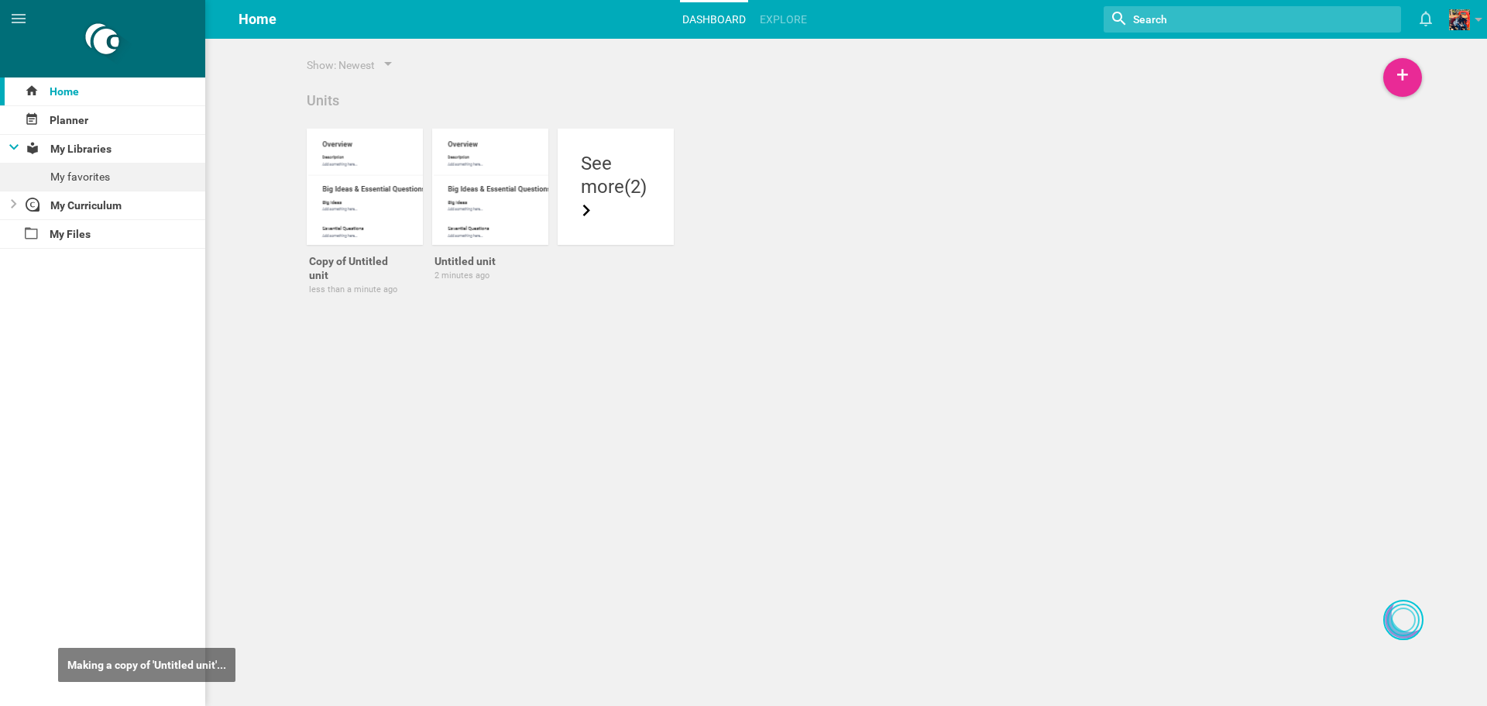
click at [414, 267] on icon at bounding box center [414, 263] width 14 height 14
click at [402, 338] on link "Delete" at bounding box center [369, 343] width 107 height 37
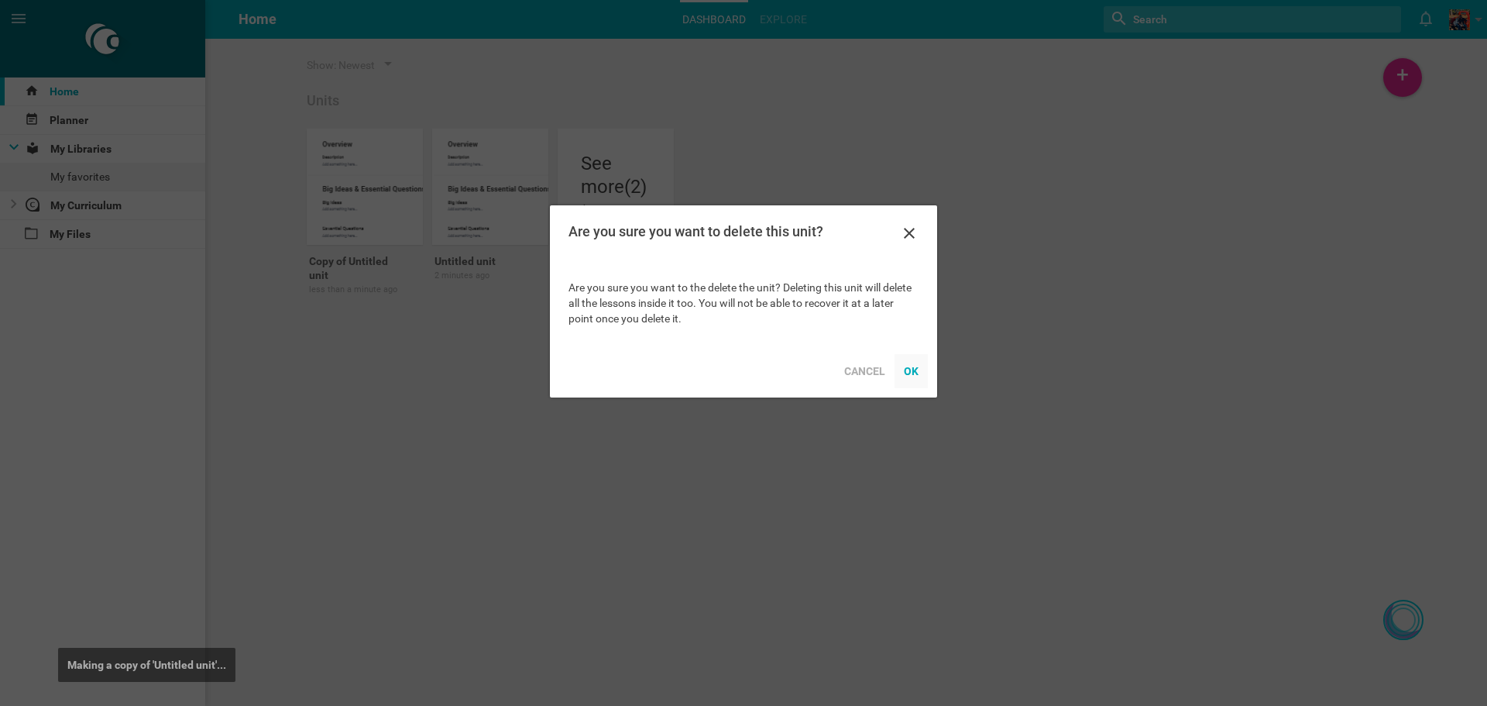
click at [921, 369] on div "OK" at bounding box center [911, 371] width 33 height 34
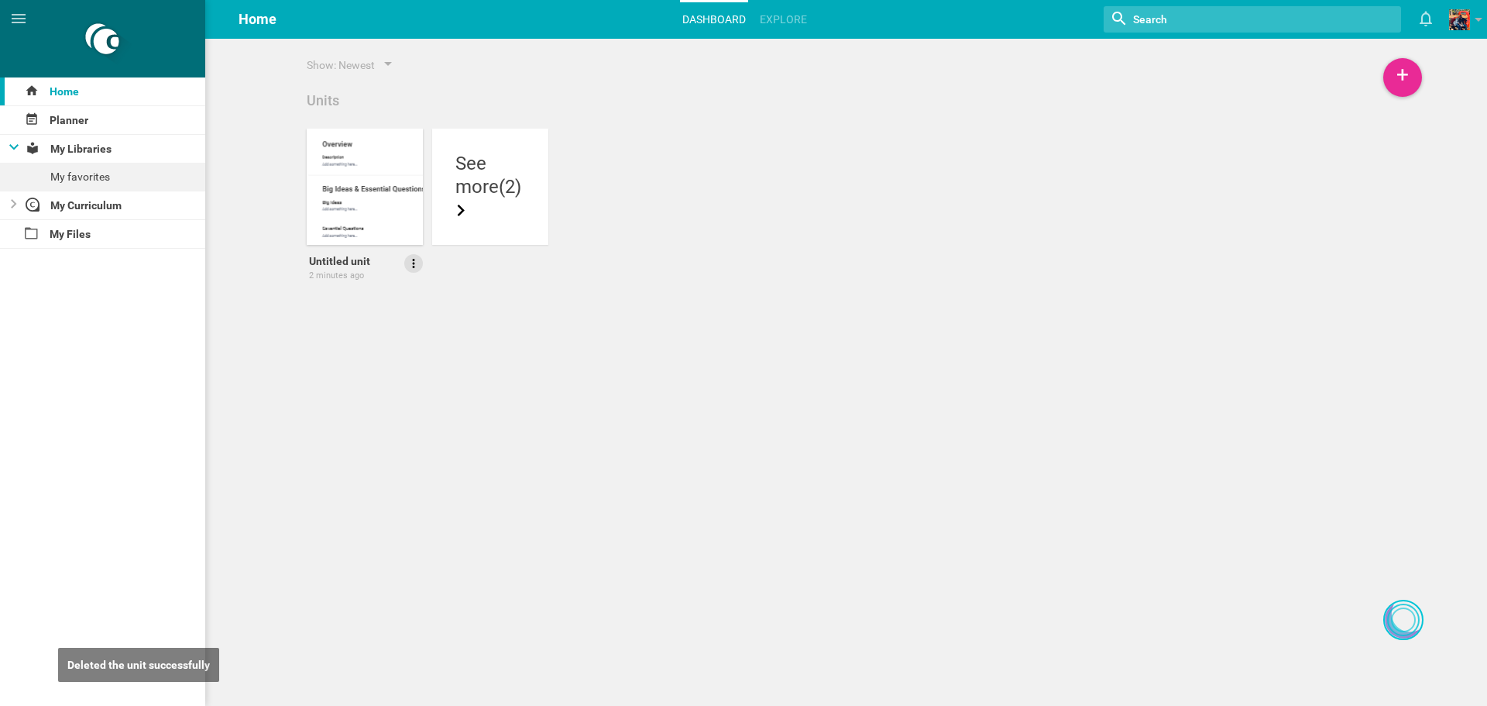
click at [415, 265] on icon at bounding box center [414, 263] width 14 height 14
click at [391, 341] on link "Delete" at bounding box center [369, 343] width 107 height 37
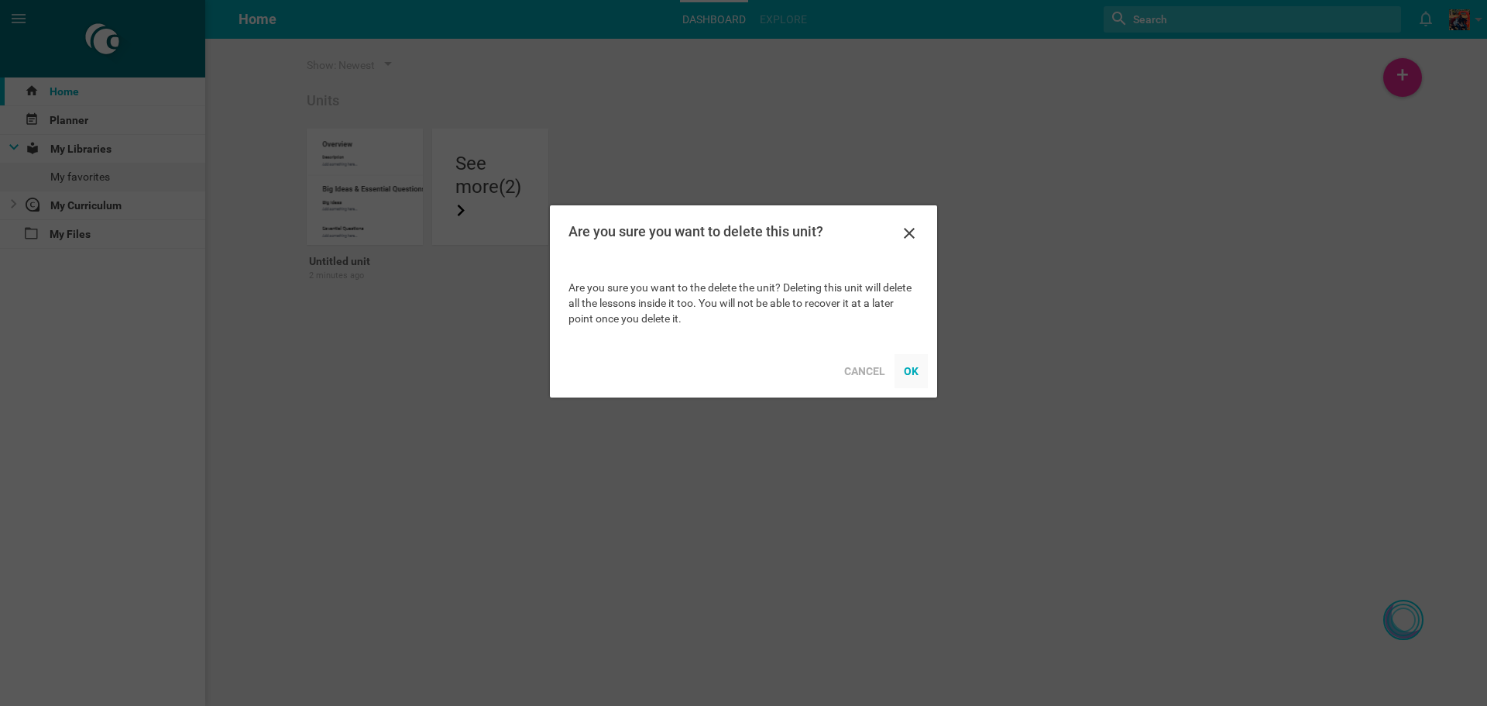
click at [916, 366] on div "OK" at bounding box center [911, 371] width 33 height 34
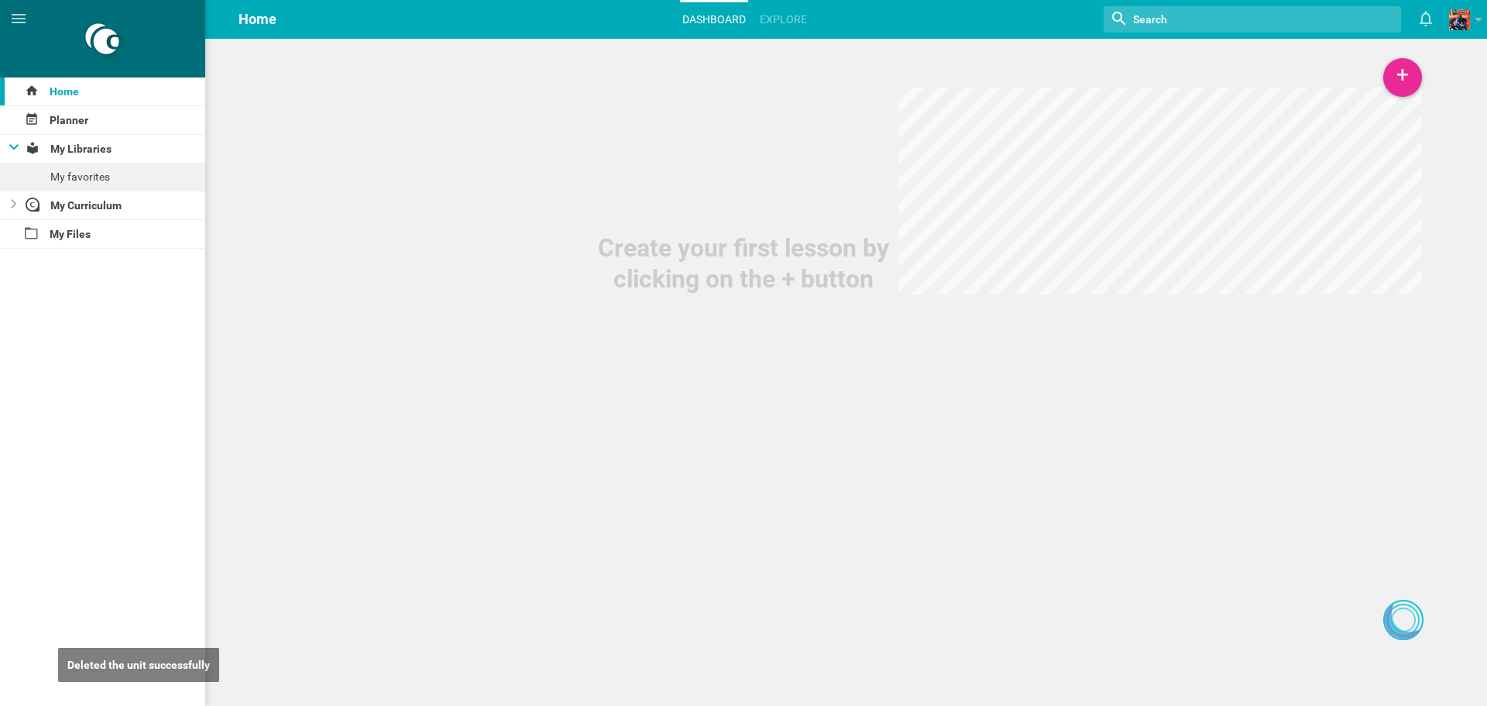
click at [795, 41] on div "Create your first lesson by clicking on the + button" at bounding box center [743, 147] width 1487 height 294
click at [796, 17] on link "Explore" at bounding box center [784, 19] width 52 height 34
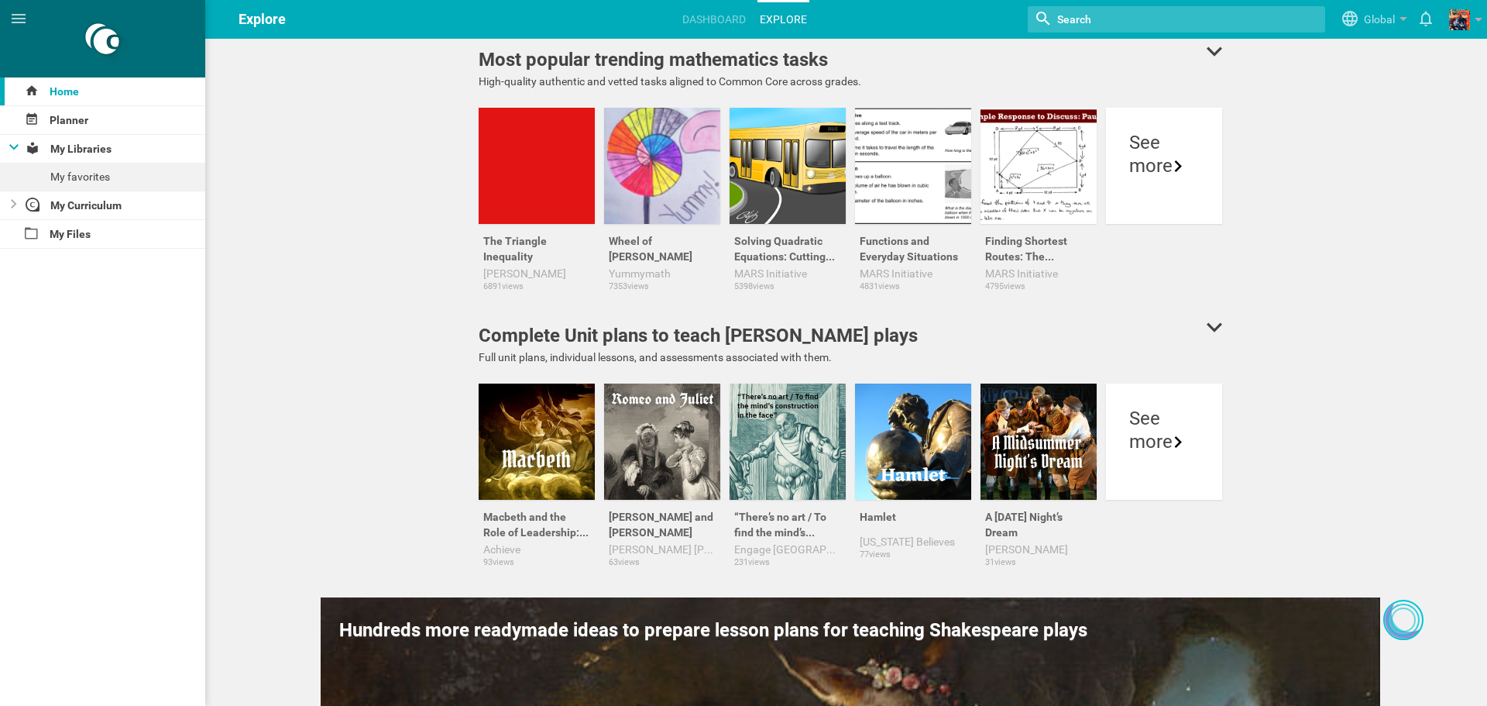
click at [1170, 19] on input "textbox" at bounding box center [1145, 19] width 178 height 20
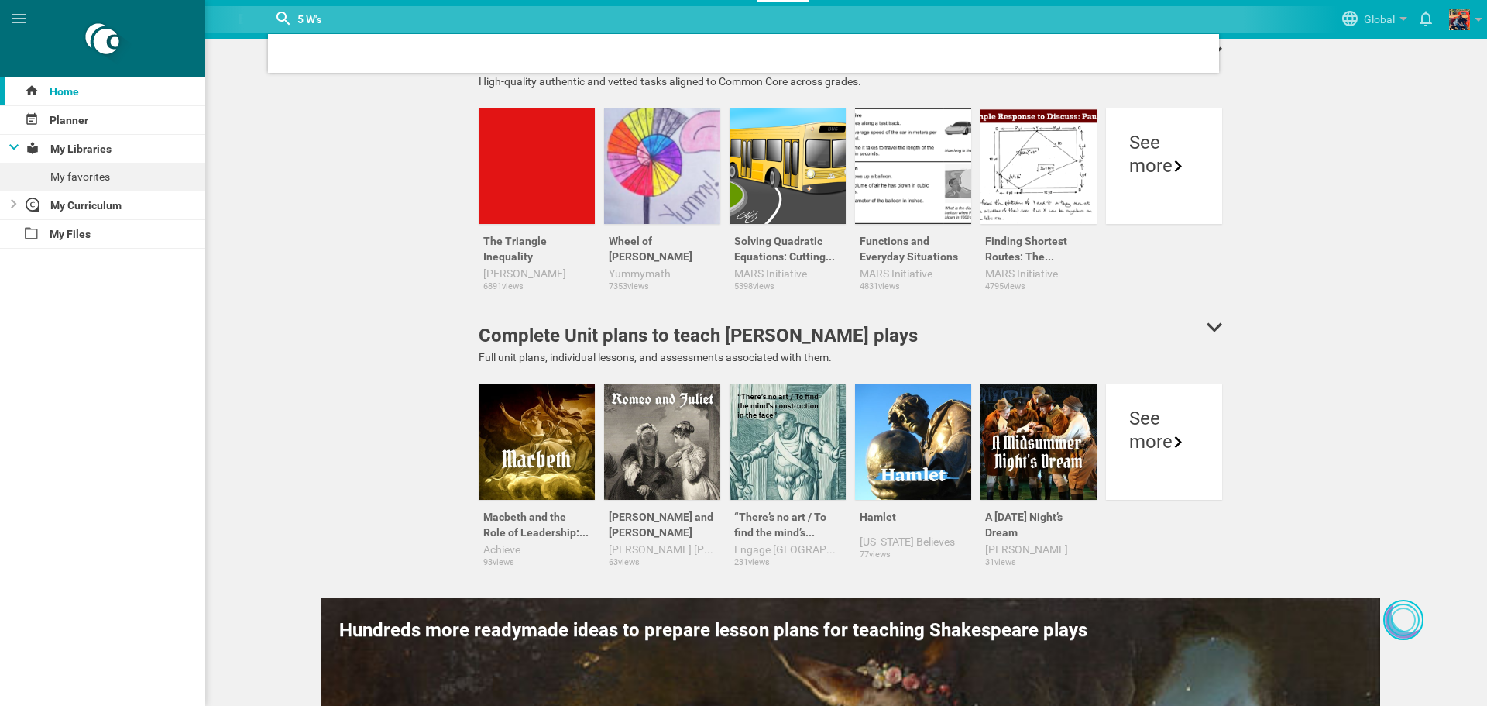
type input "5 W's"
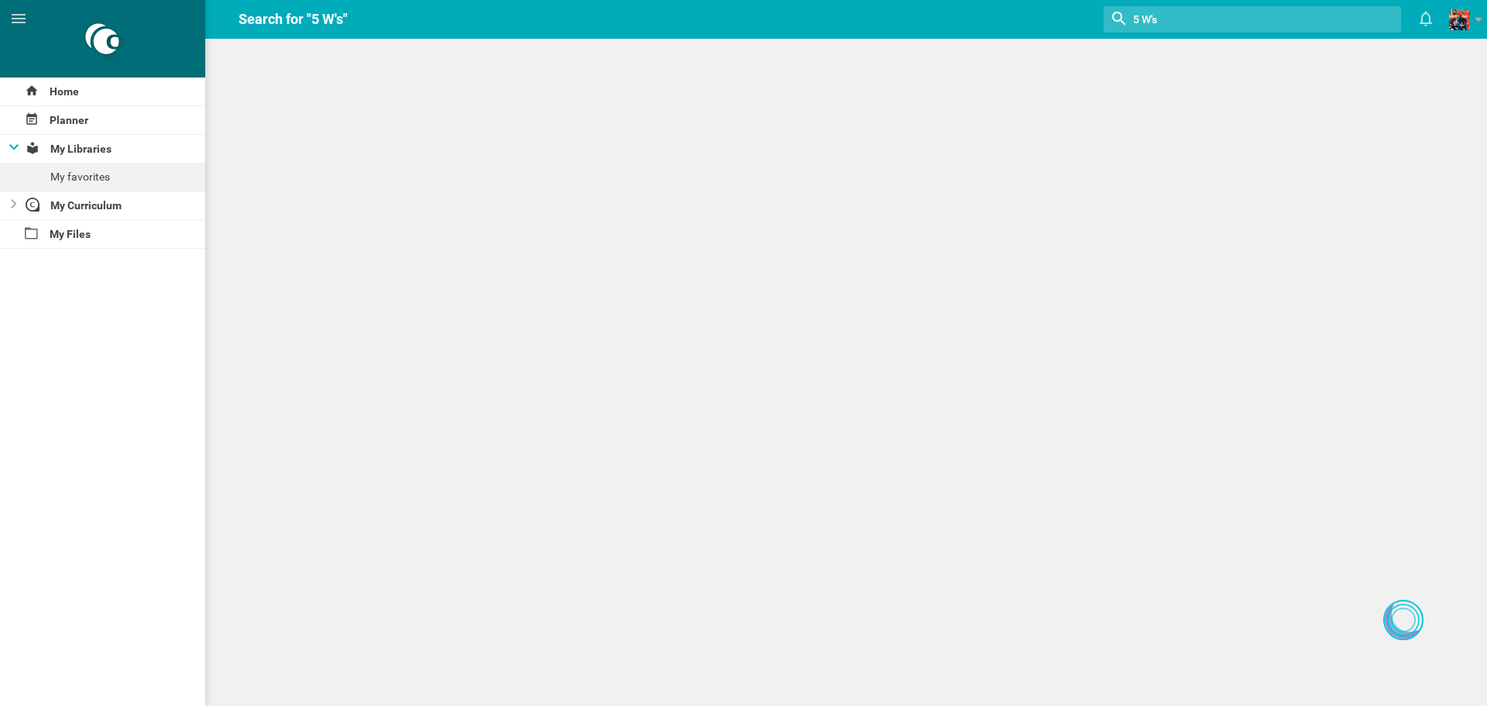
drag, startPoint x: 1212, startPoint y: 19, endPoint x: 1099, endPoint y: 10, distance: 113.4
click at [1099, 10] on hgroup "Search for "5 W's" Nothing found with term "5 W's" [PERSON_NAME] is now followi…" at bounding box center [850, 19] width 1274 height 39
click at [62, 167] on div "My favorites" at bounding box center [102, 177] width 205 height 28
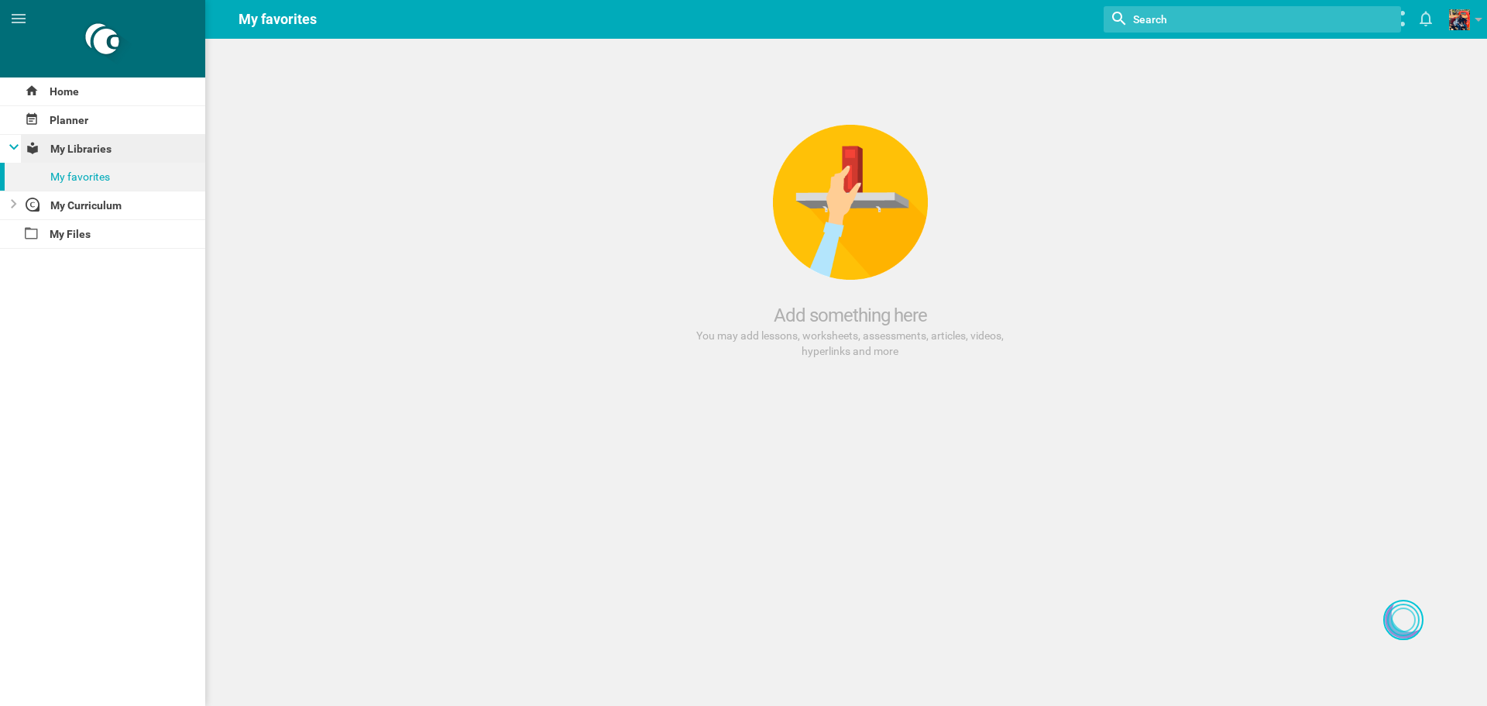
click at [67, 151] on div "My Libraries" at bounding box center [113, 149] width 185 height 28
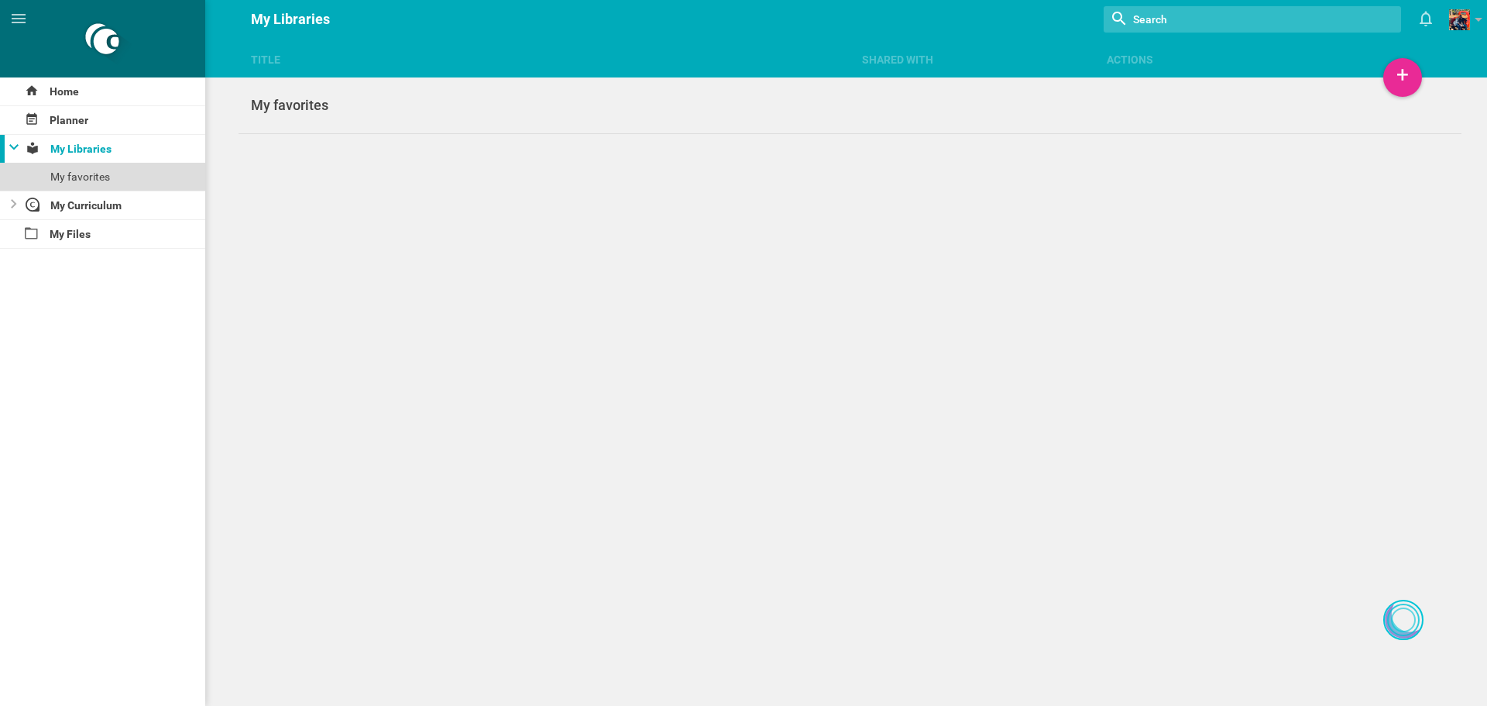
click at [88, 175] on div "My favorites" at bounding box center [102, 177] width 205 height 28
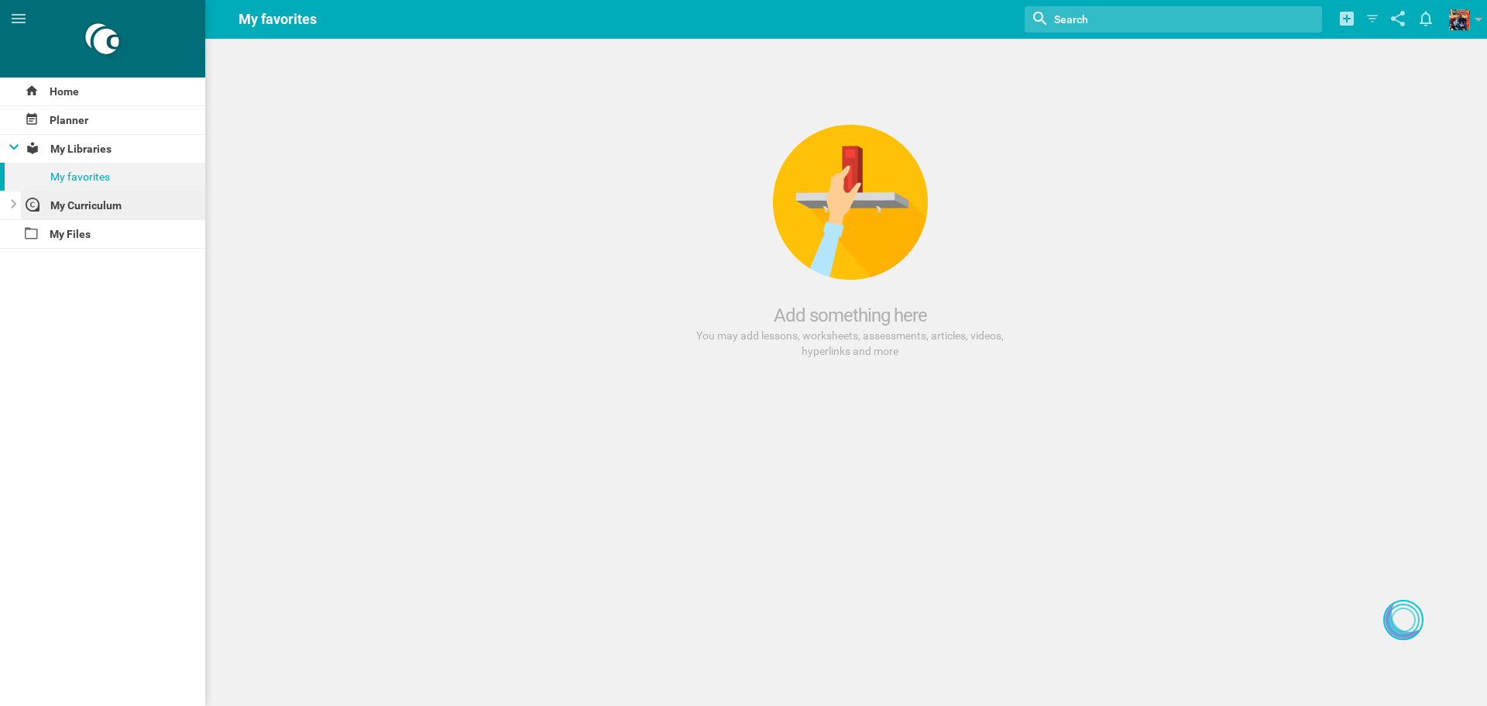
click at [64, 191] on div "My Curriculum" at bounding box center [113, 205] width 185 height 28
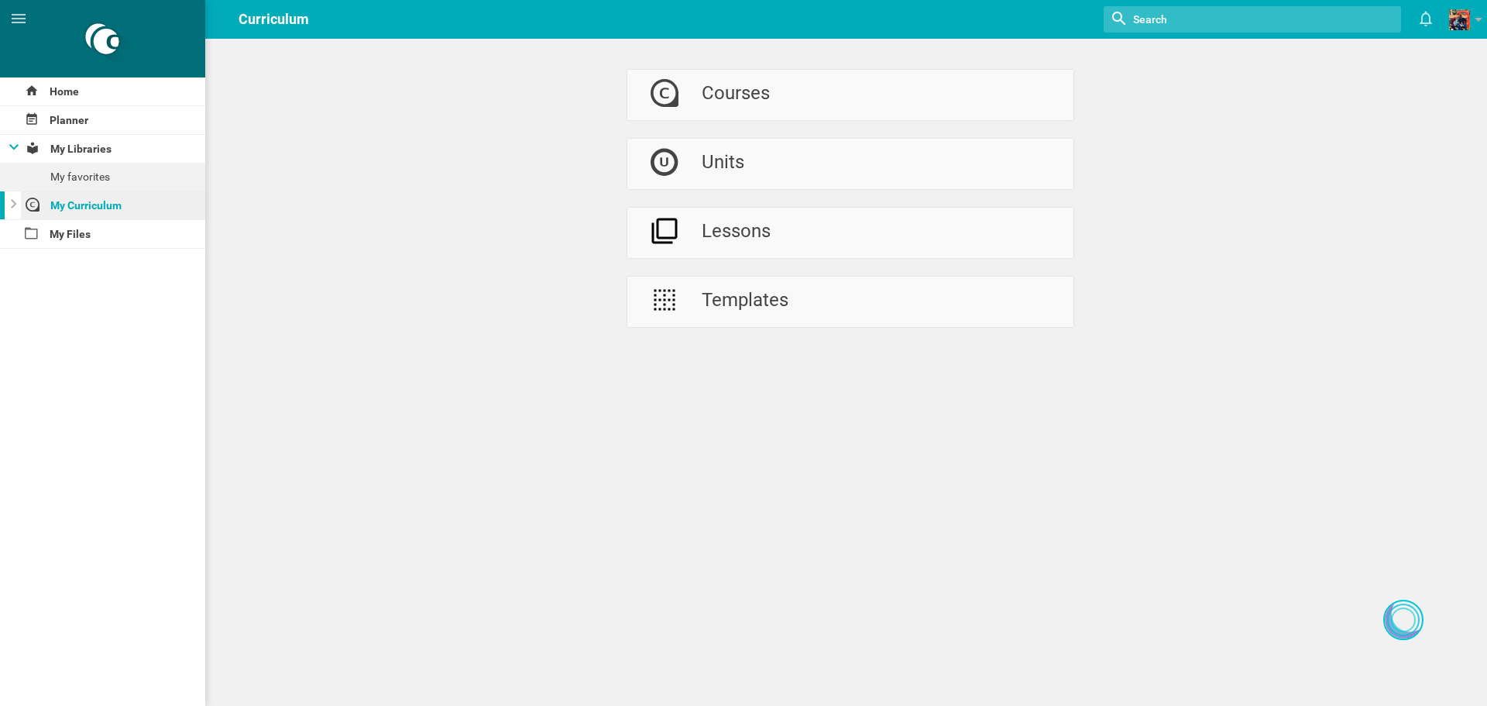
click at [40, 204] on div "My Curriculum" at bounding box center [113, 205] width 185 height 28
click at [11, 202] on icon at bounding box center [14, 203] width 6 height 9
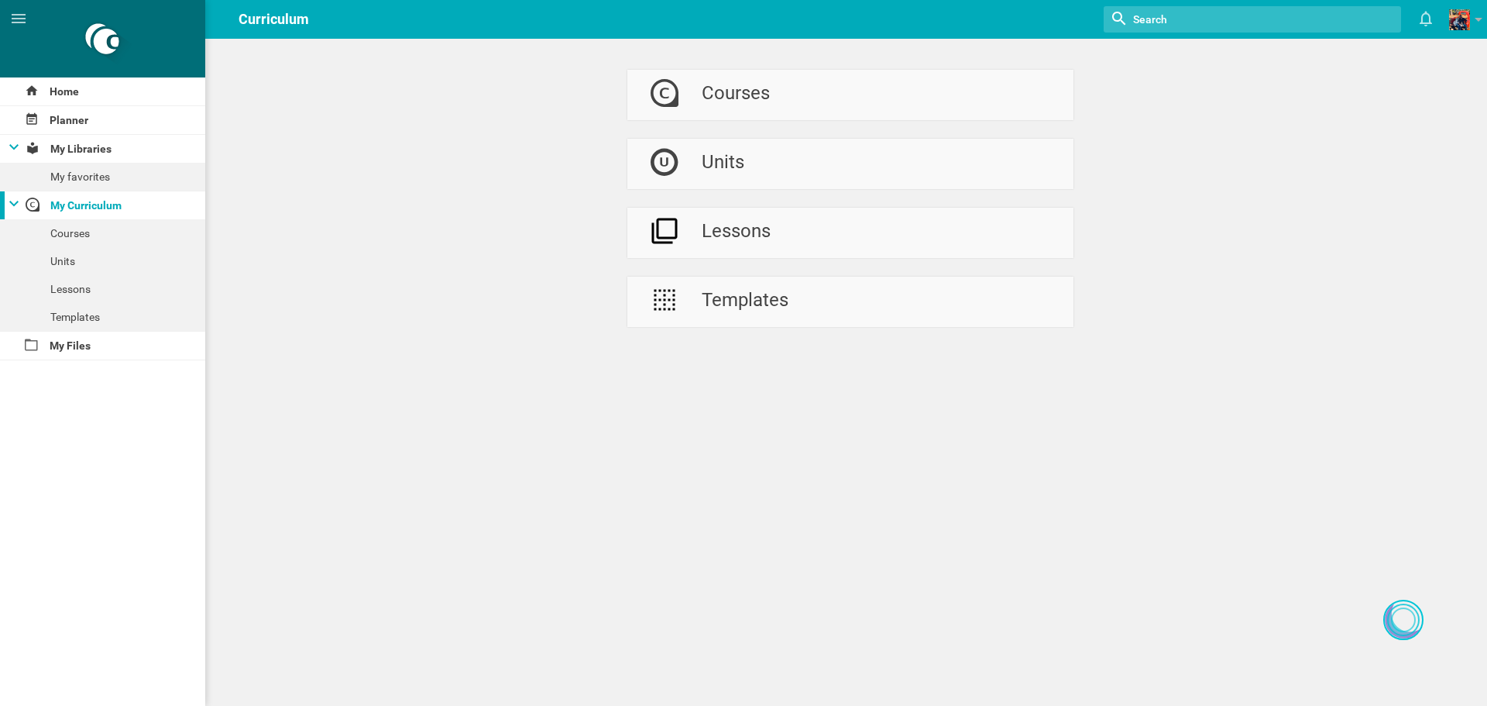
click at [11, 202] on icon at bounding box center [13, 203] width 9 height 5
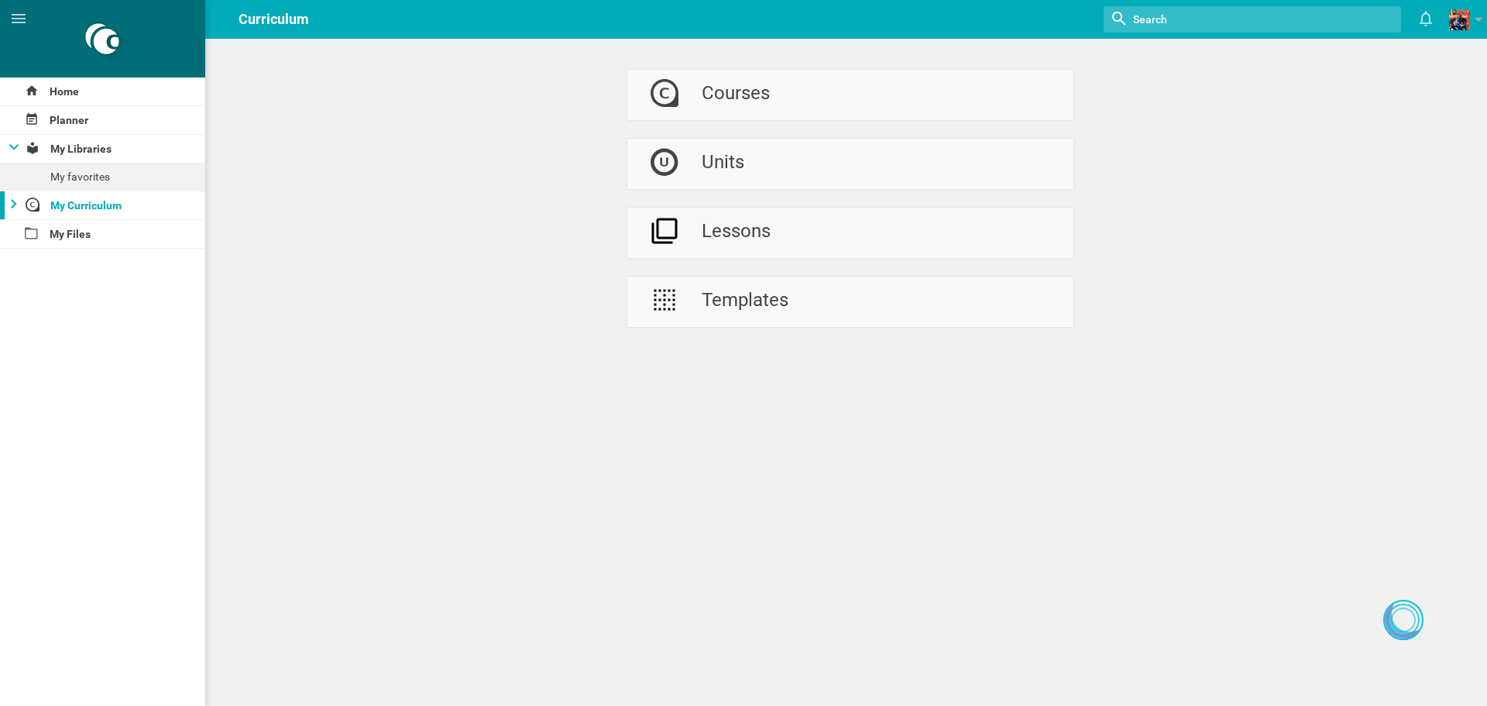
click at [11, 202] on icon at bounding box center [14, 203] width 6 height 9
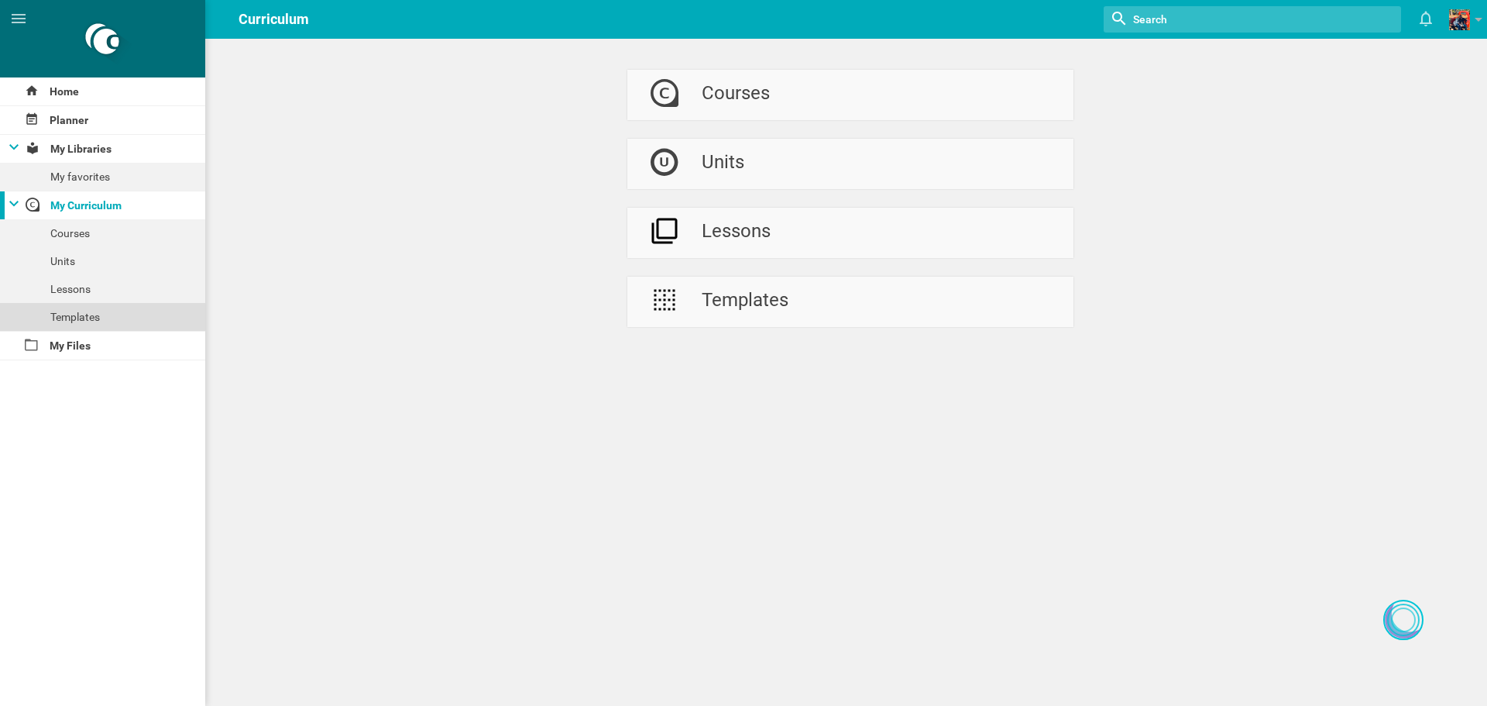
click at [51, 303] on div "Courses Units Lessons Templates" at bounding box center [102, 275] width 205 height 112
click at [733, 297] on div "Templates" at bounding box center [745, 302] width 87 height 50
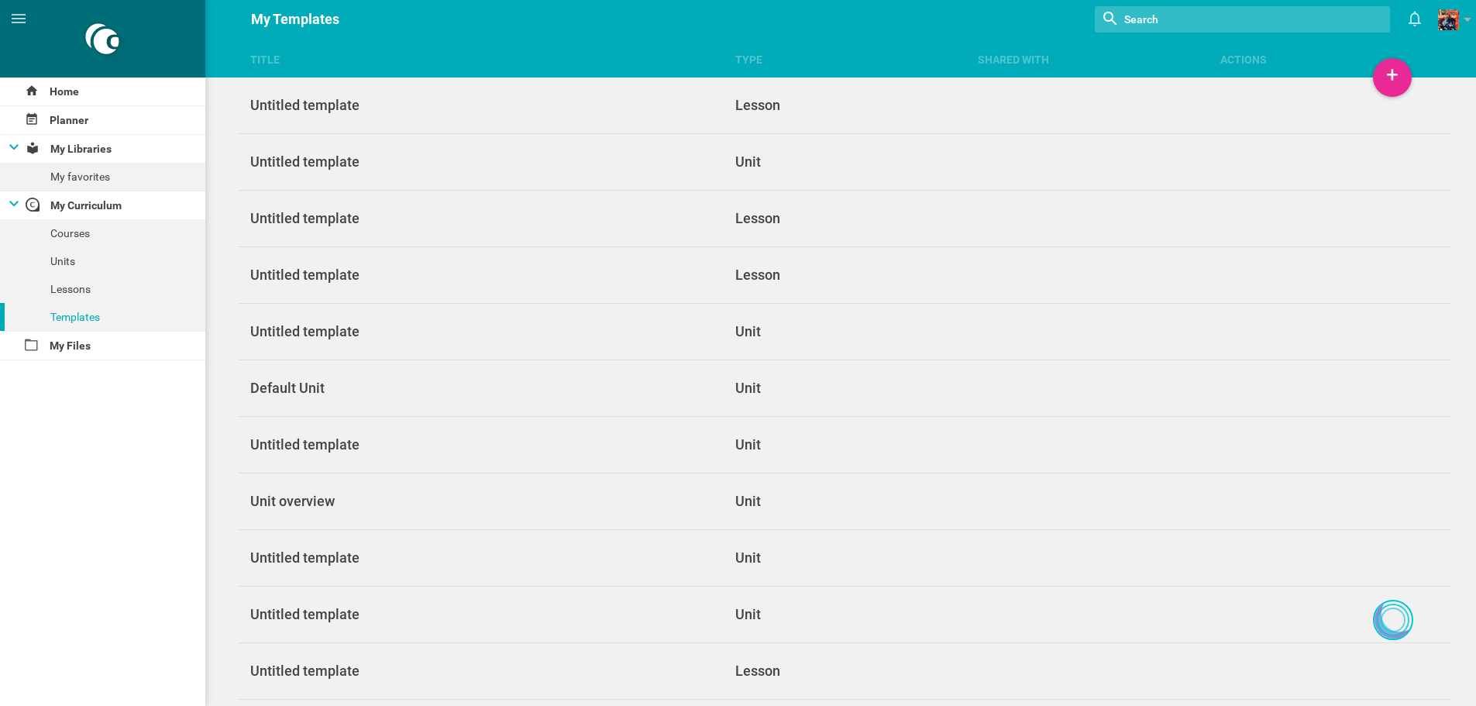
click at [733, 297] on link "Untitled template Lesson" at bounding box center [845, 275] width 1212 height 57
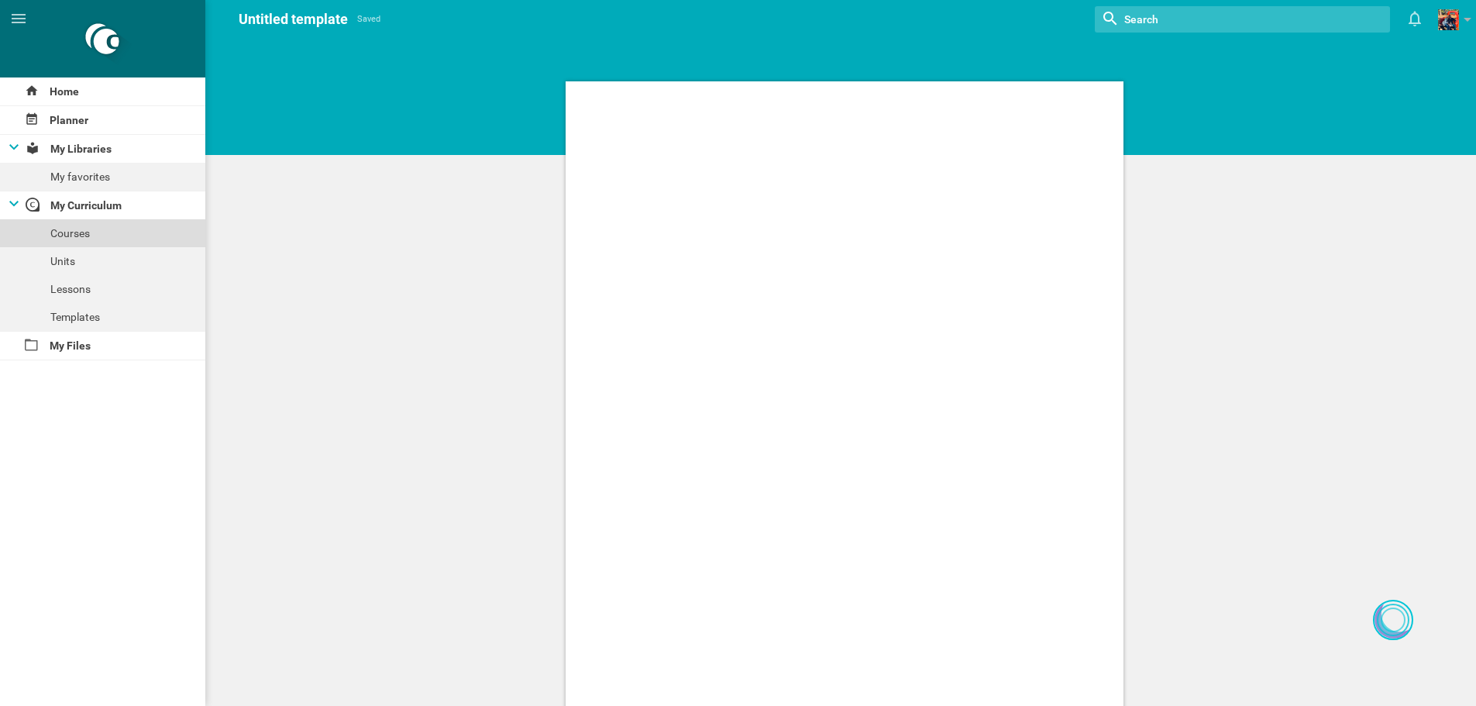
click at [63, 241] on div "Courses" at bounding box center [102, 233] width 205 height 28
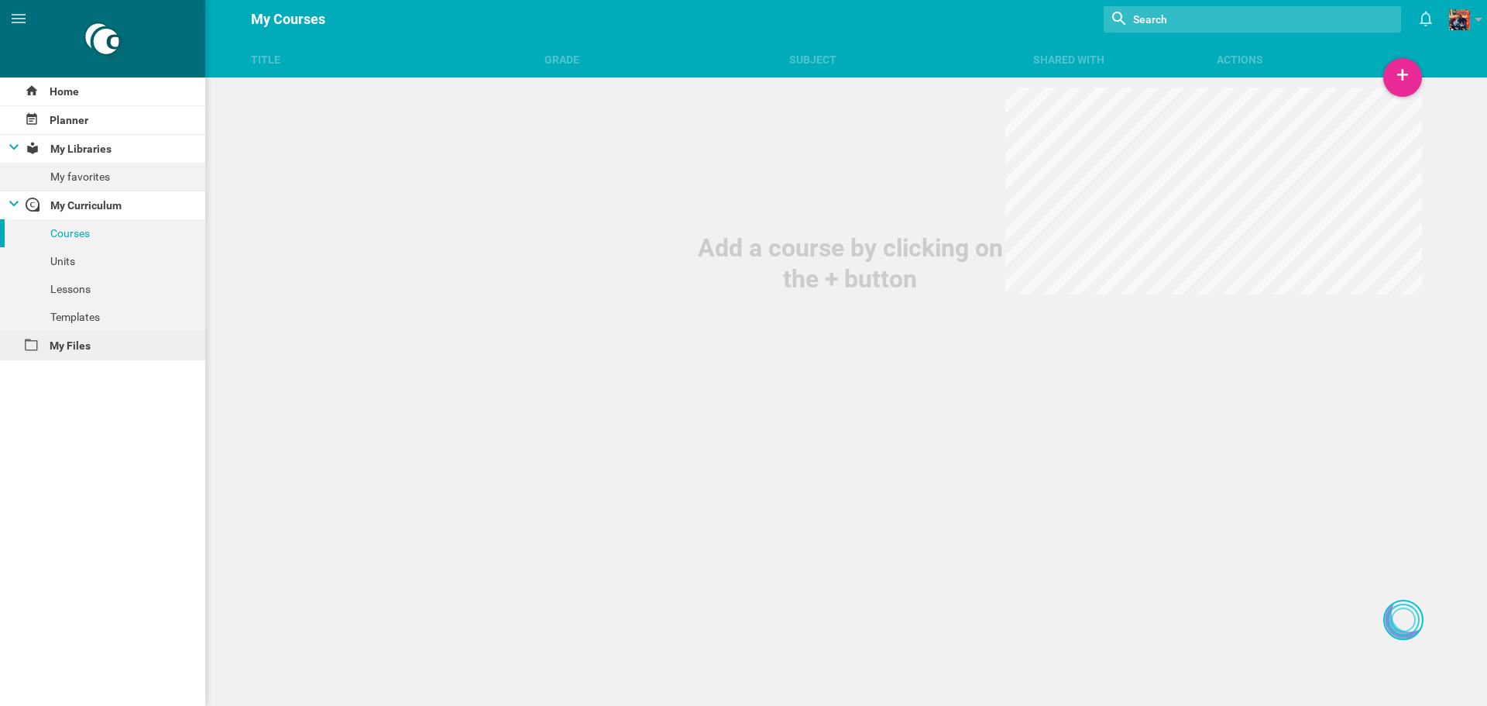
click at [84, 348] on div "My Files" at bounding box center [102, 346] width 205 height 28
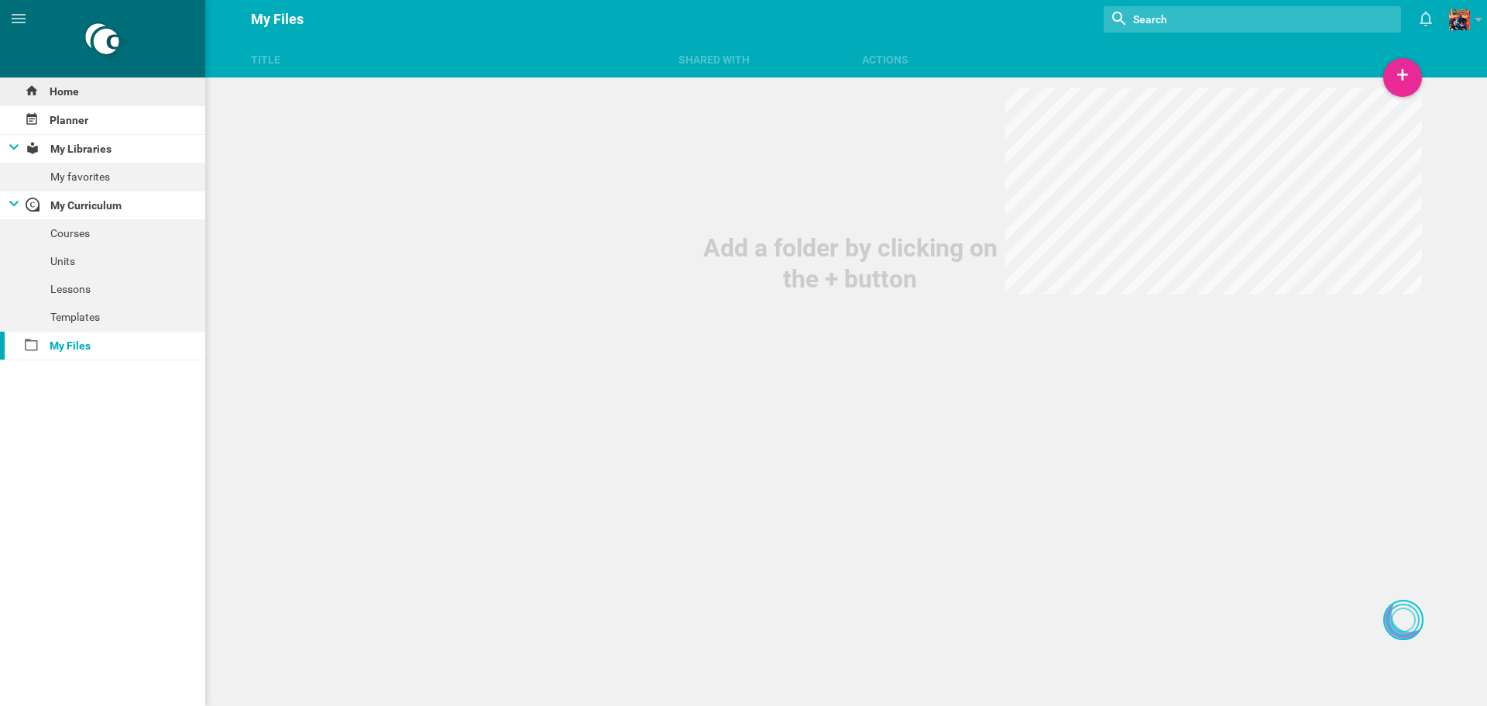
click at [90, 105] on div "Home" at bounding box center [102, 91] width 205 height 28
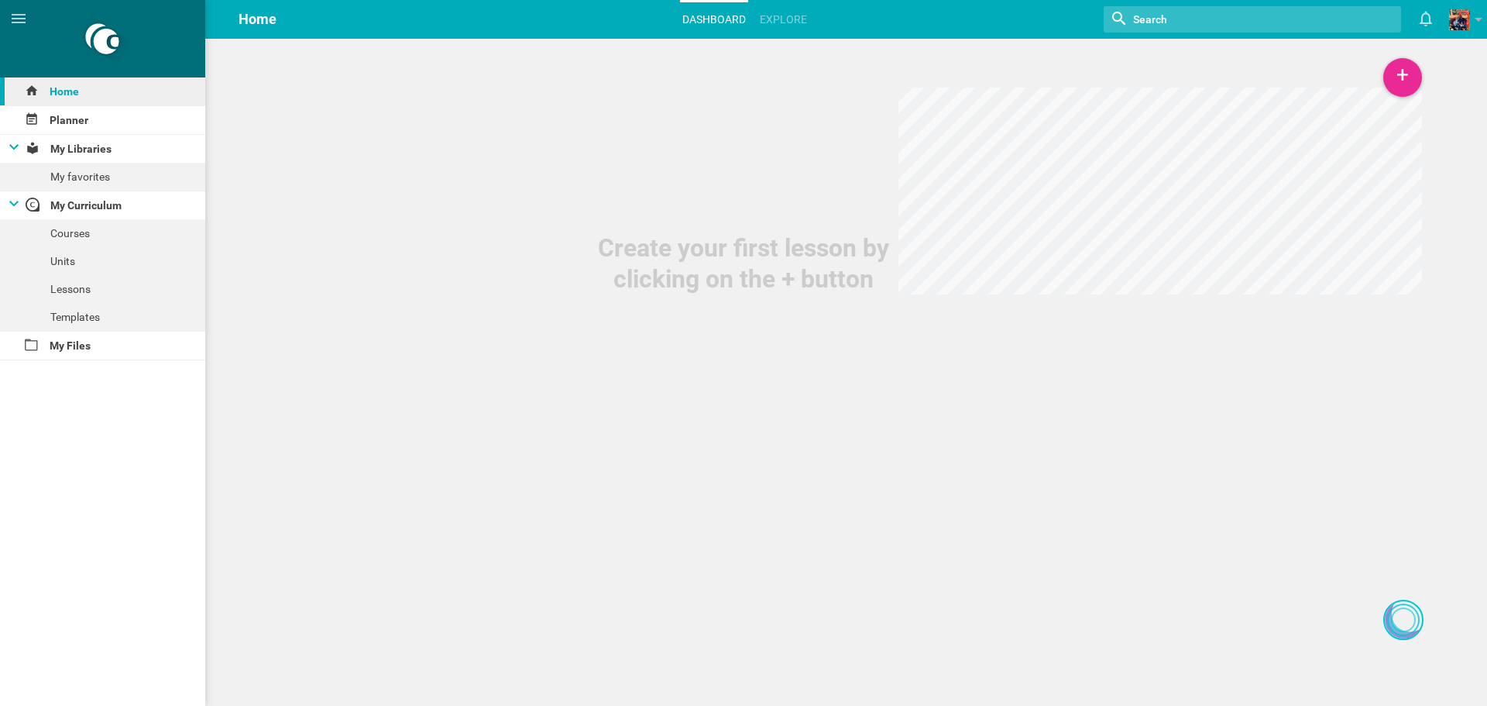
click at [91, 103] on div "Home" at bounding box center [102, 91] width 205 height 28
click at [772, 29] on link "Explore" at bounding box center [784, 19] width 52 height 34
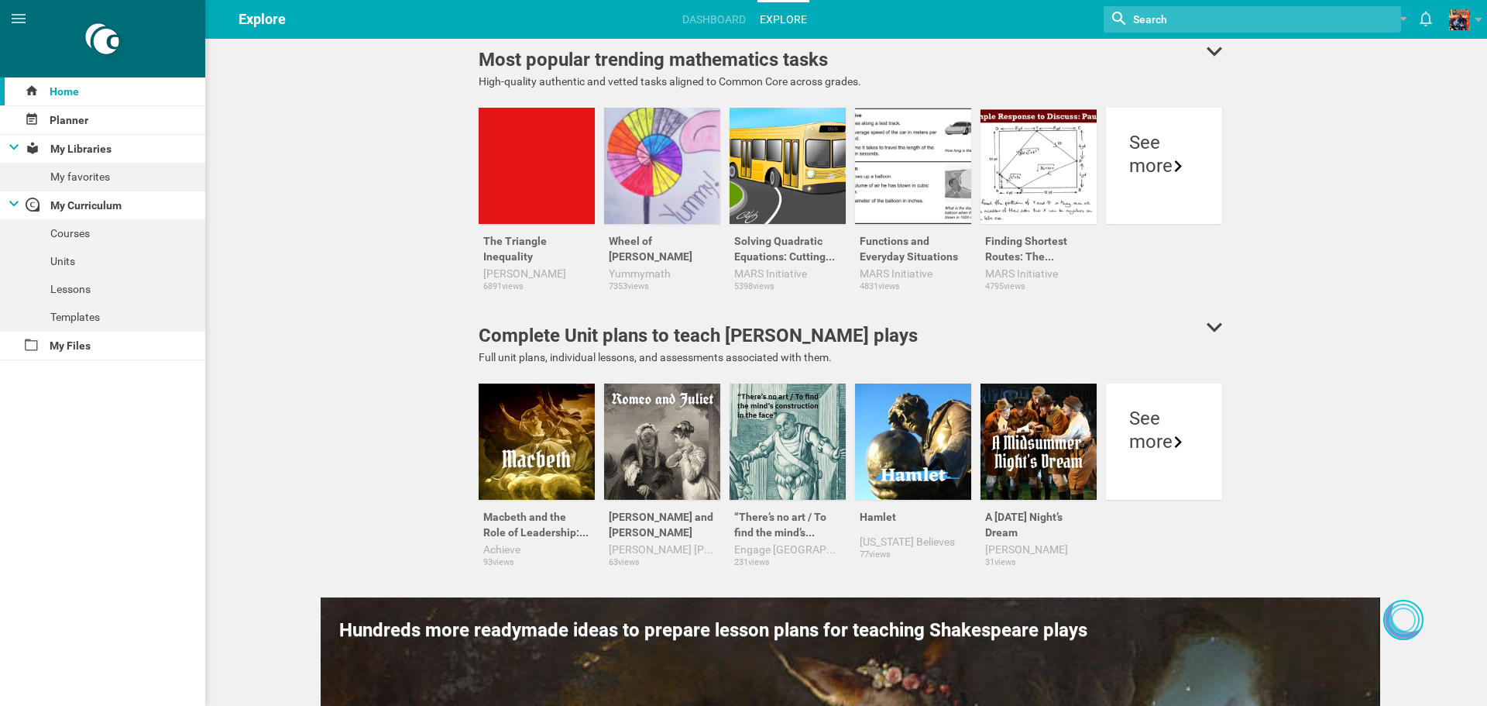
click at [1218, 46] on div "Most popular trending mathematics tasks High-quality authentic and vetted tasks…" at bounding box center [850, 67] width 753 height 43
click at [1207, 50] on icon at bounding box center [1214, 52] width 15 height 12
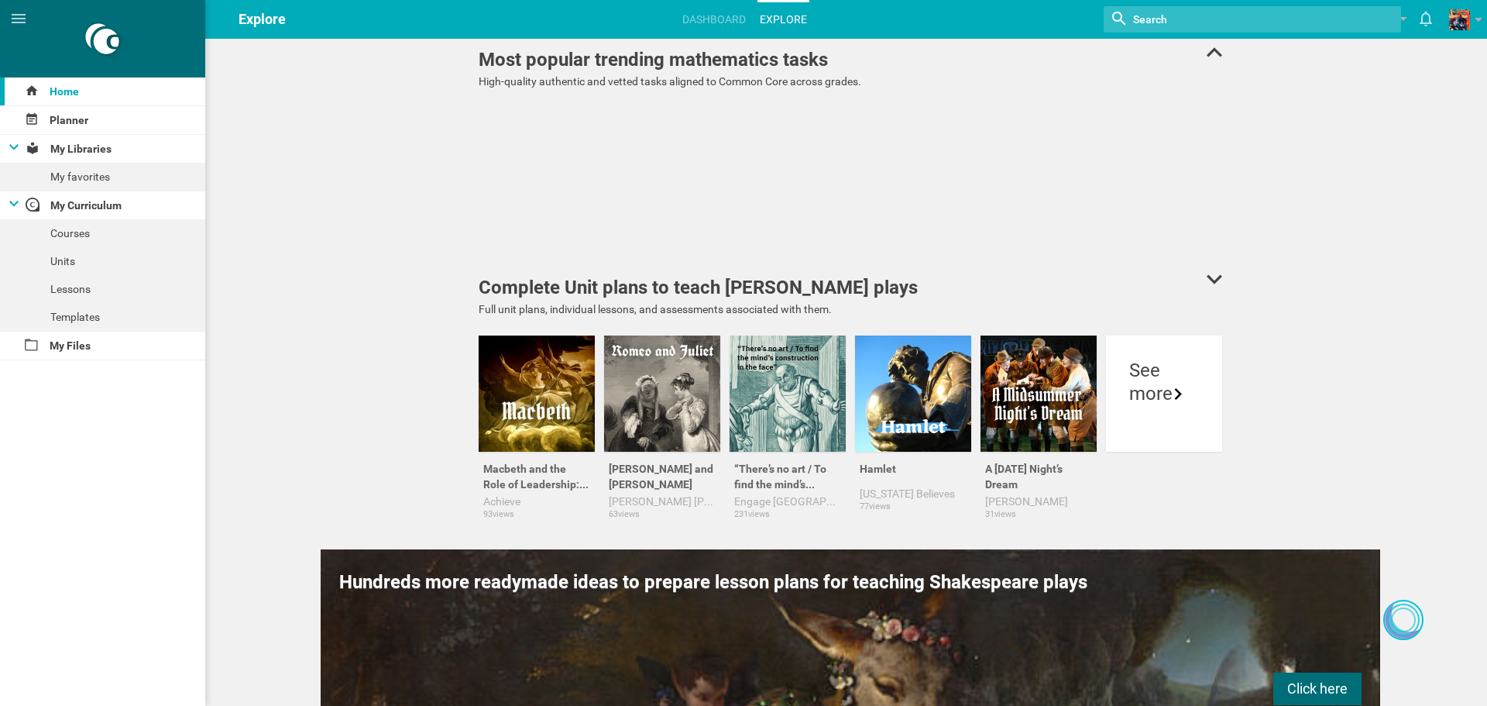
click at [1198, 54] on div "Most popular trending mathematics tasks" at bounding box center [851, 60] width 744 height 28
click at [1211, 50] on icon at bounding box center [1214, 52] width 15 height 12
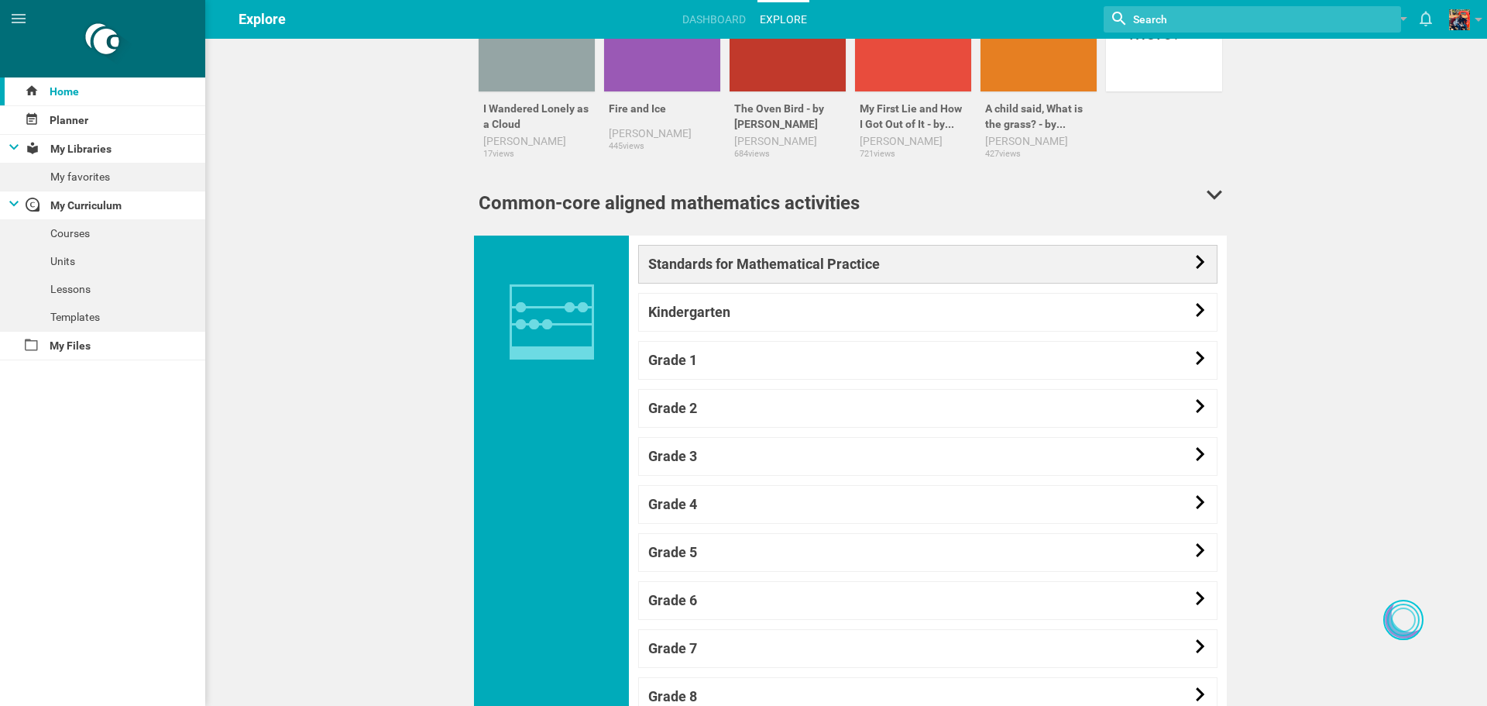
scroll to position [1162, 0]
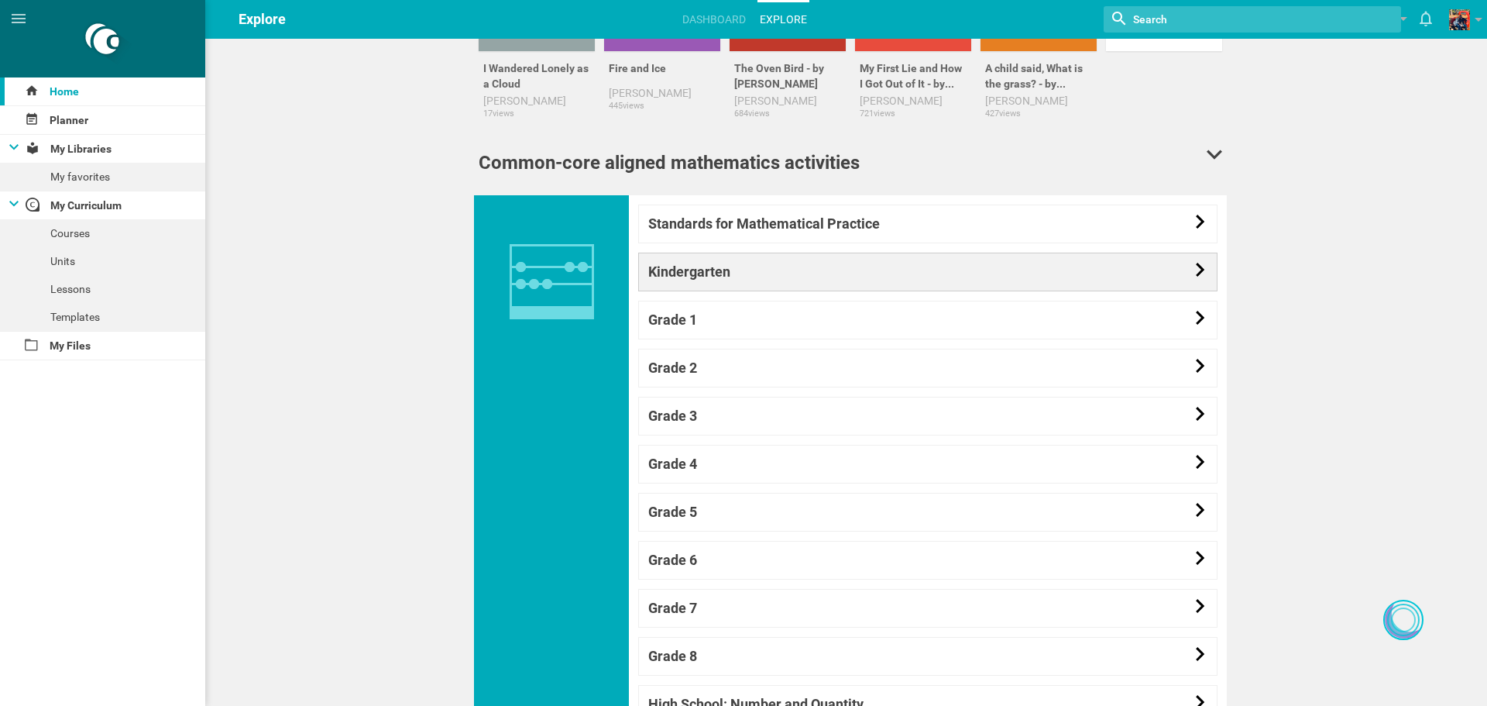
click at [799, 256] on link "Kindergarten" at bounding box center [927, 272] width 579 height 39
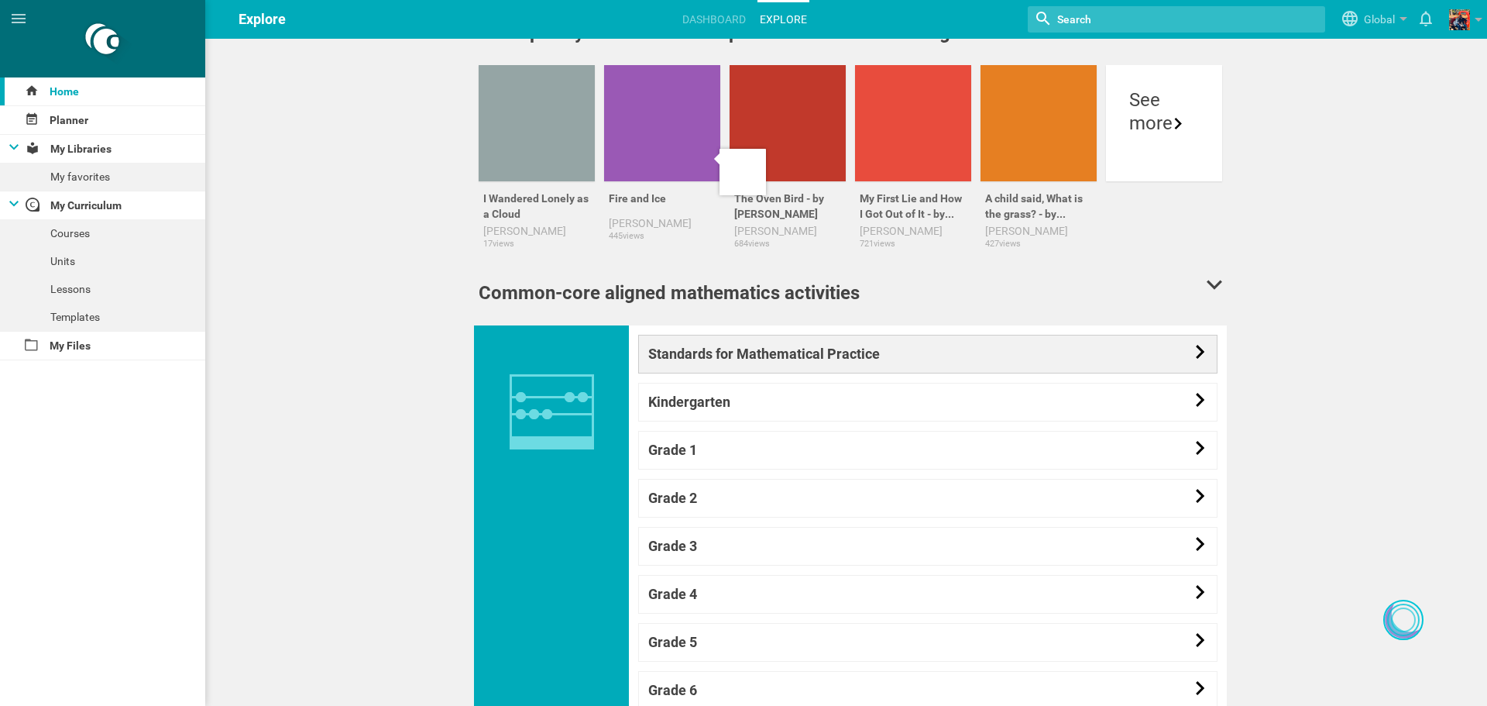
scroll to position [1031, 0]
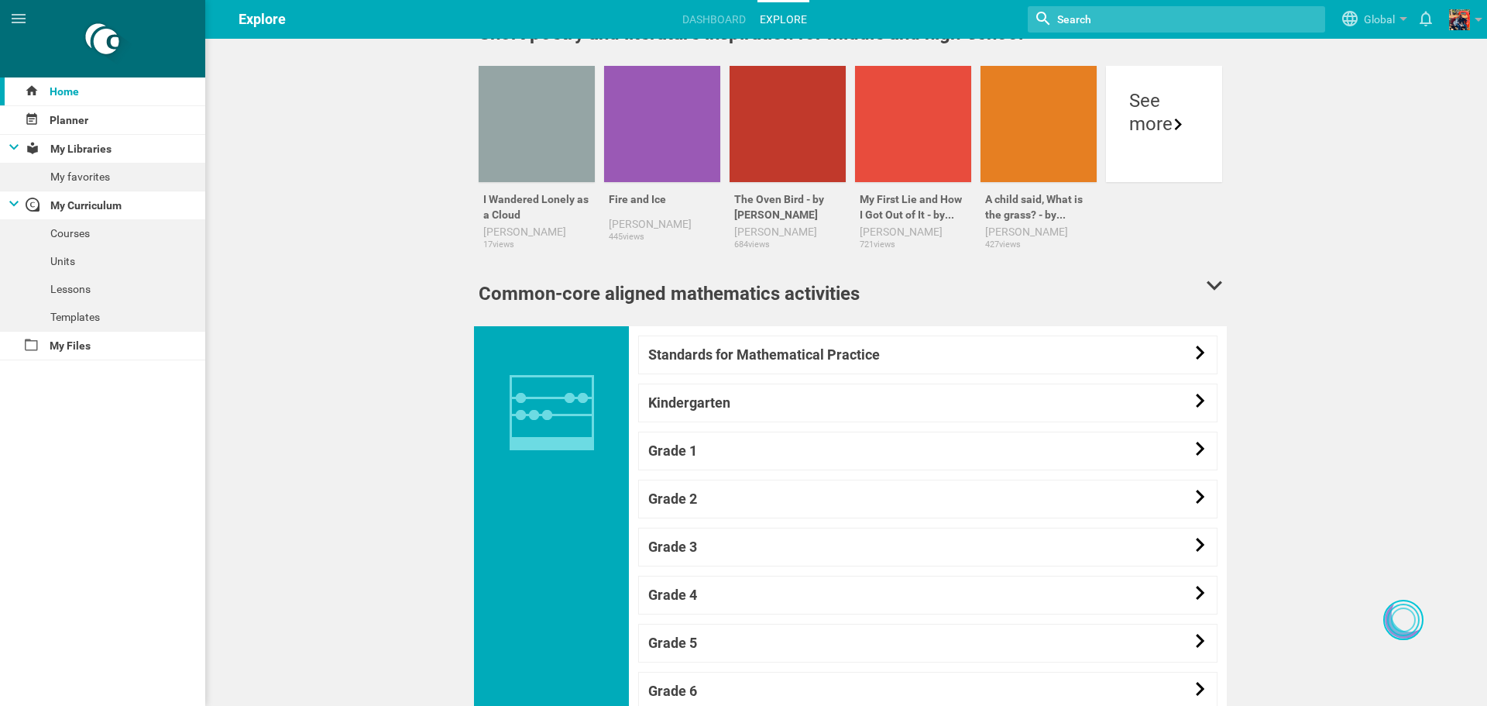
click at [1166, 304] on div "Common-core aligned mathematics activities" at bounding box center [851, 294] width 744 height 28
click at [1211, 291] on icon at bounding box center [1214, 286] width 15 height 12
click at [1211, 281] on icon at bounding box center [1214, 286] width 15 height 12
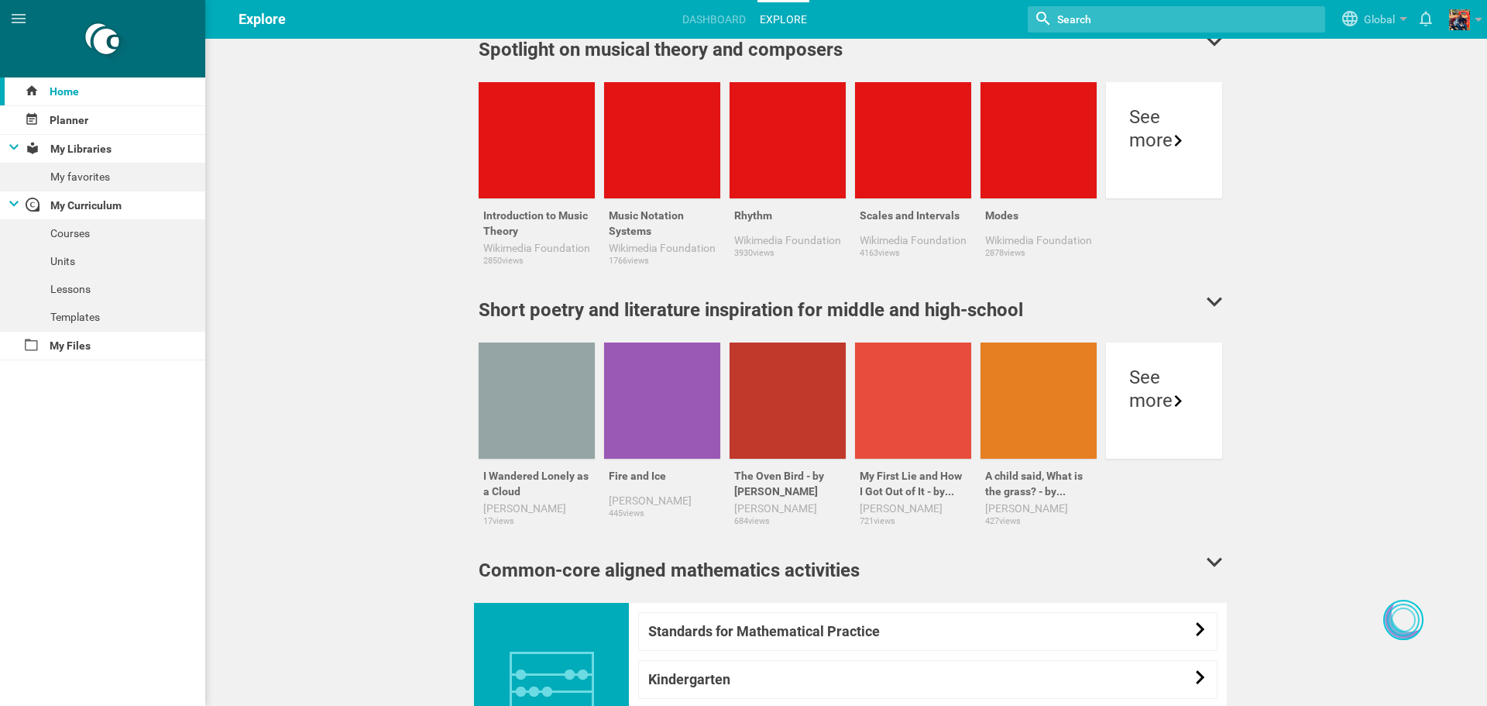
scroll to position [852, 0]
